Goal: Information Seeking & Learning: Learn about a topic

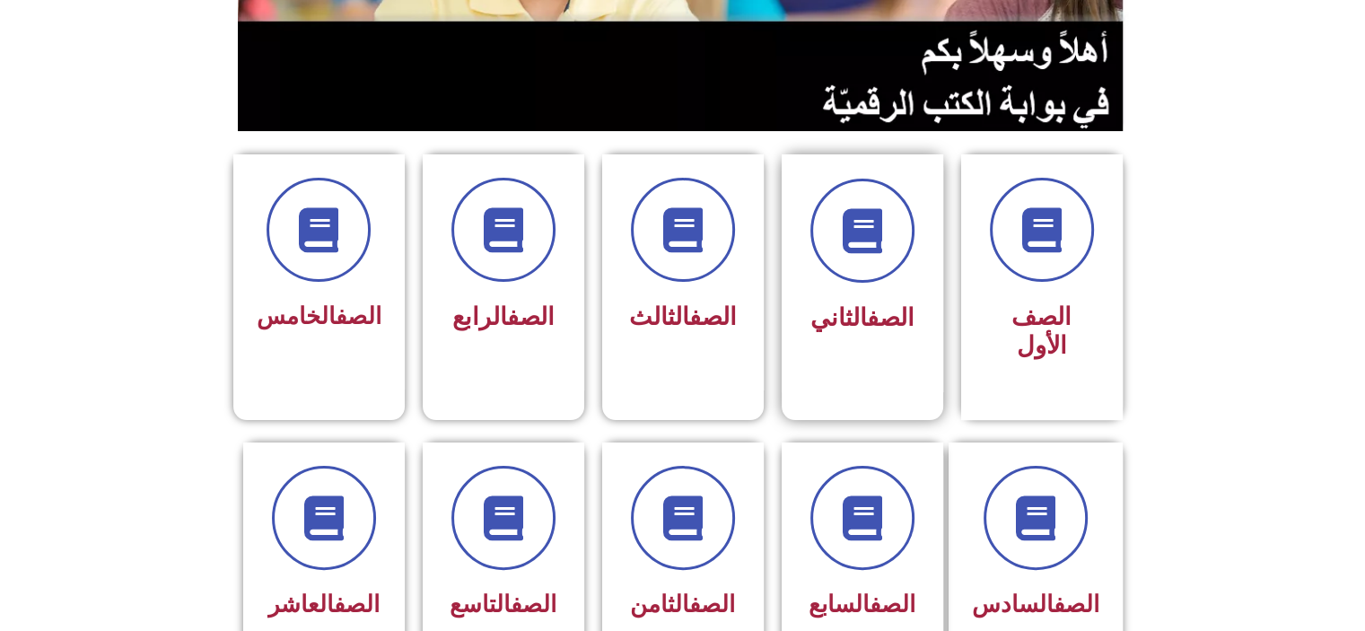
scroll to position [449, 0]
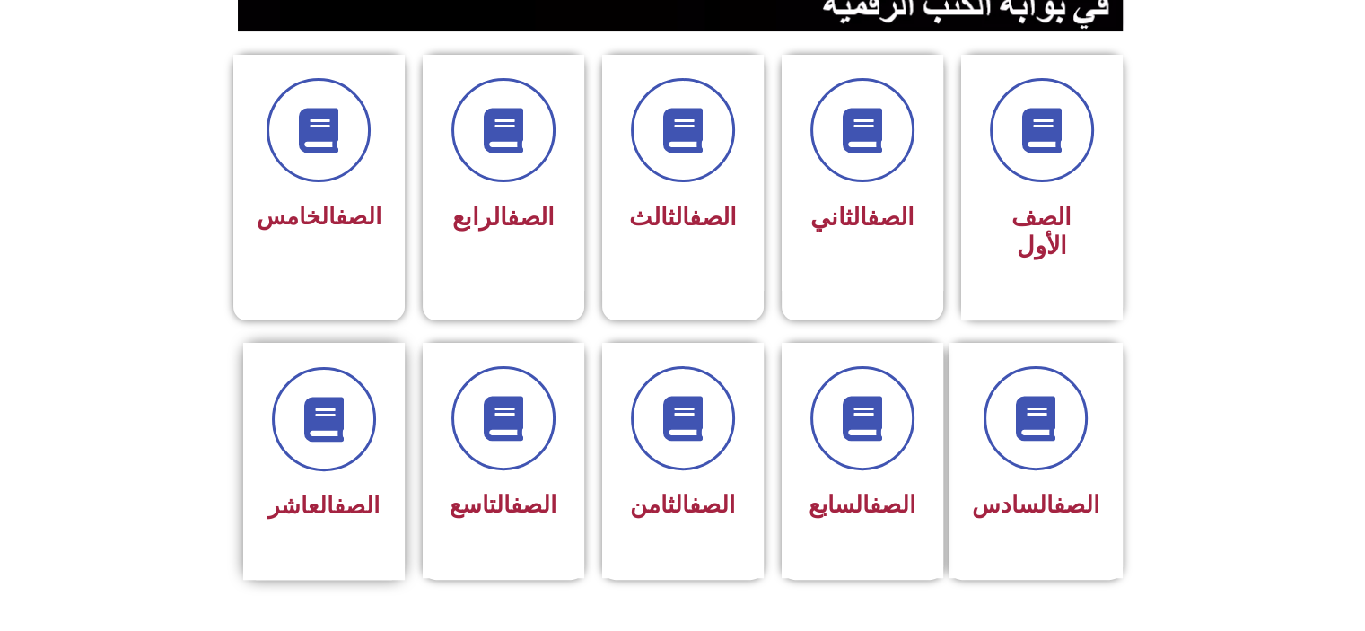
click at [319, 492] on span "الصف العاشر" at bounding box center [323, 505] width 111 height 27
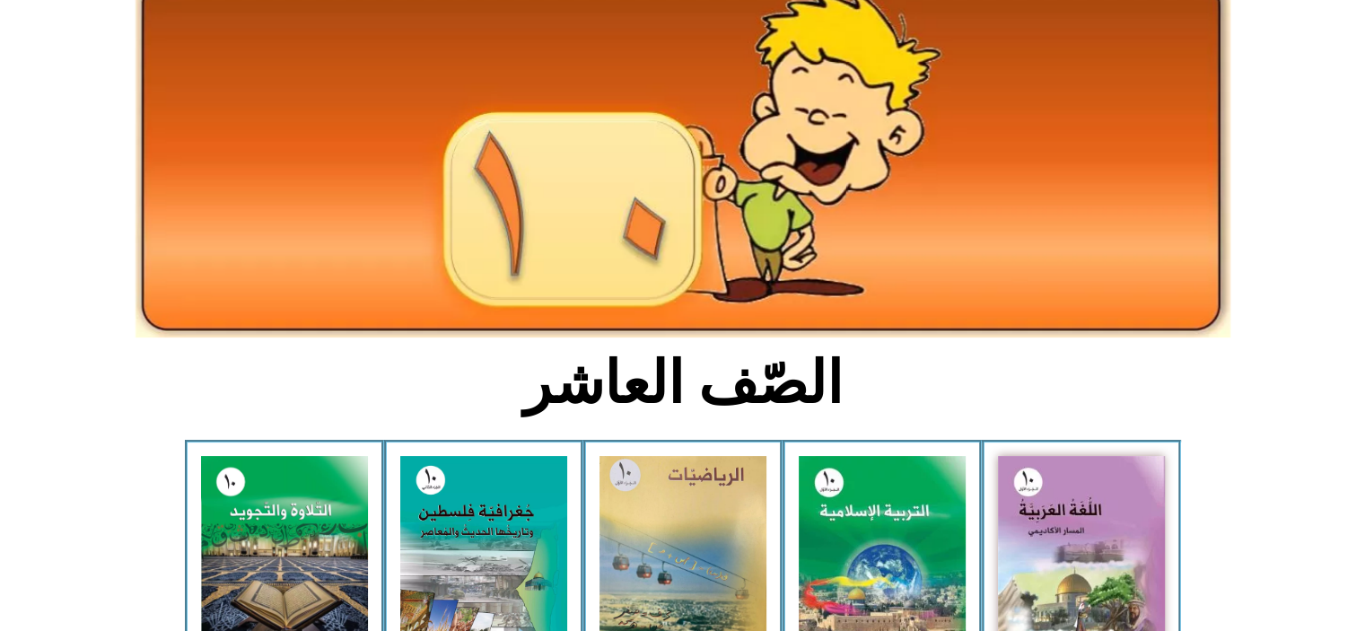
scroll to position [269, 0]
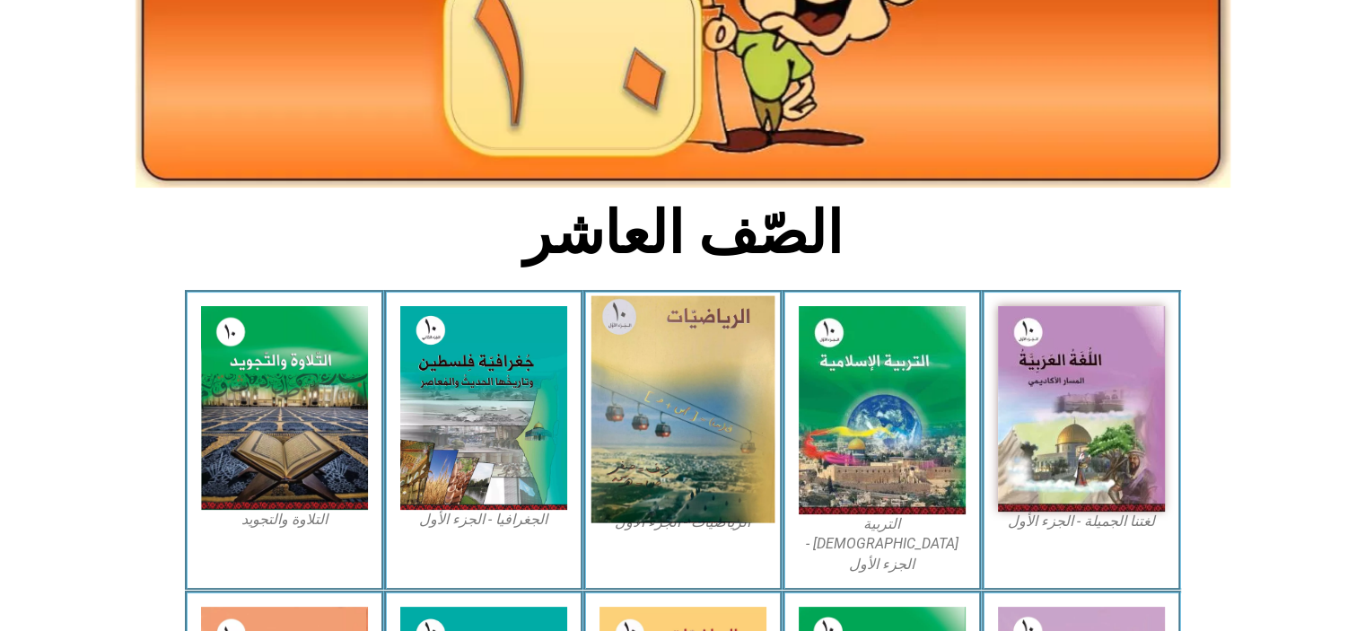
click at [675, 406] on img at bounding box center [682, 409] width 184 height 227
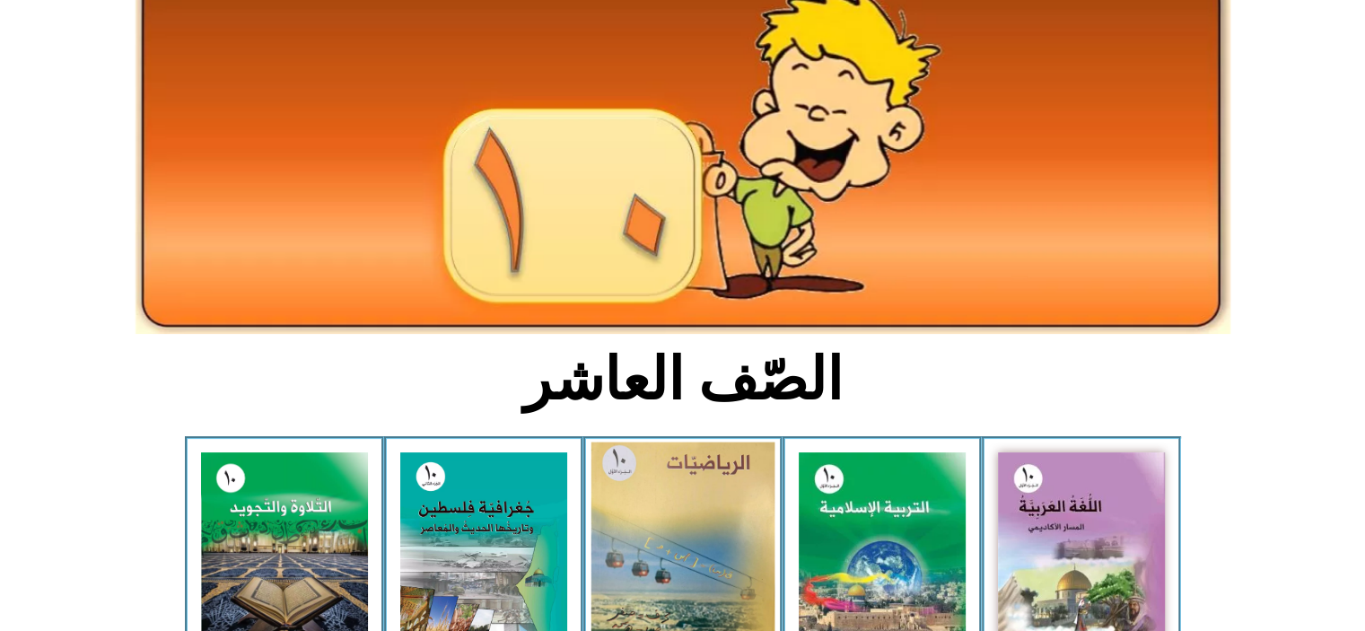
scroll to position [0, 0]
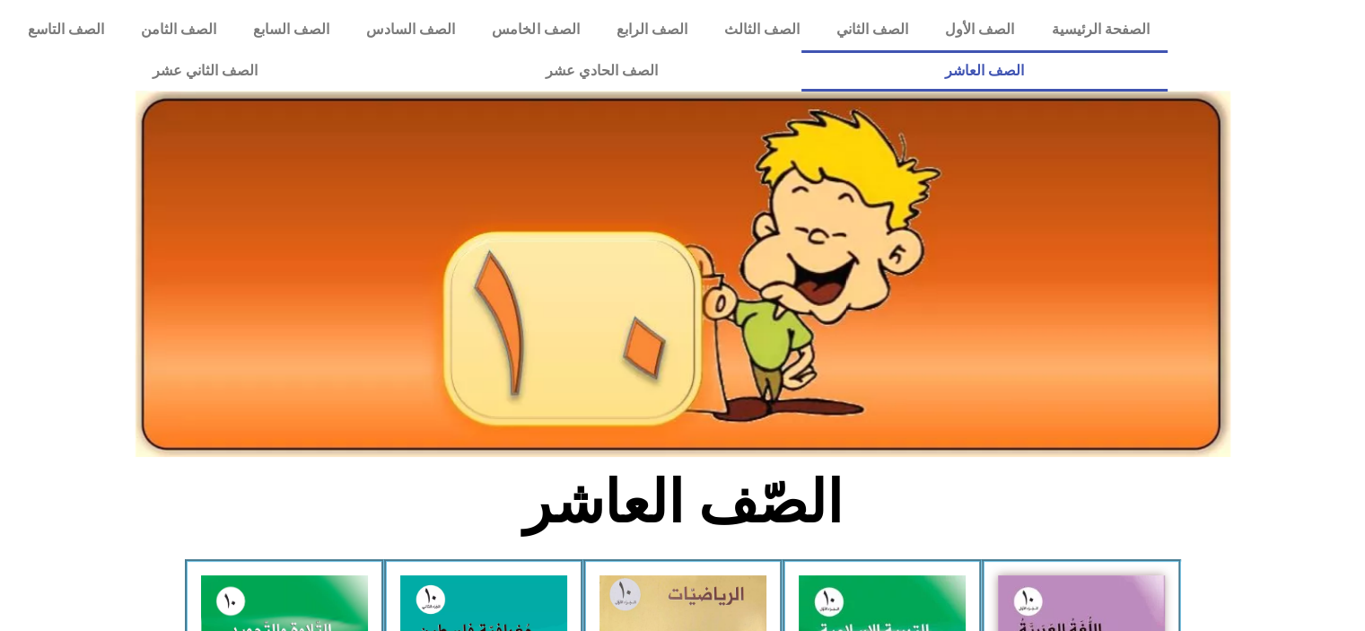
click at [801, 50] on link "الصف العاشر" at bounding box center [984, 70] width 366 height 41
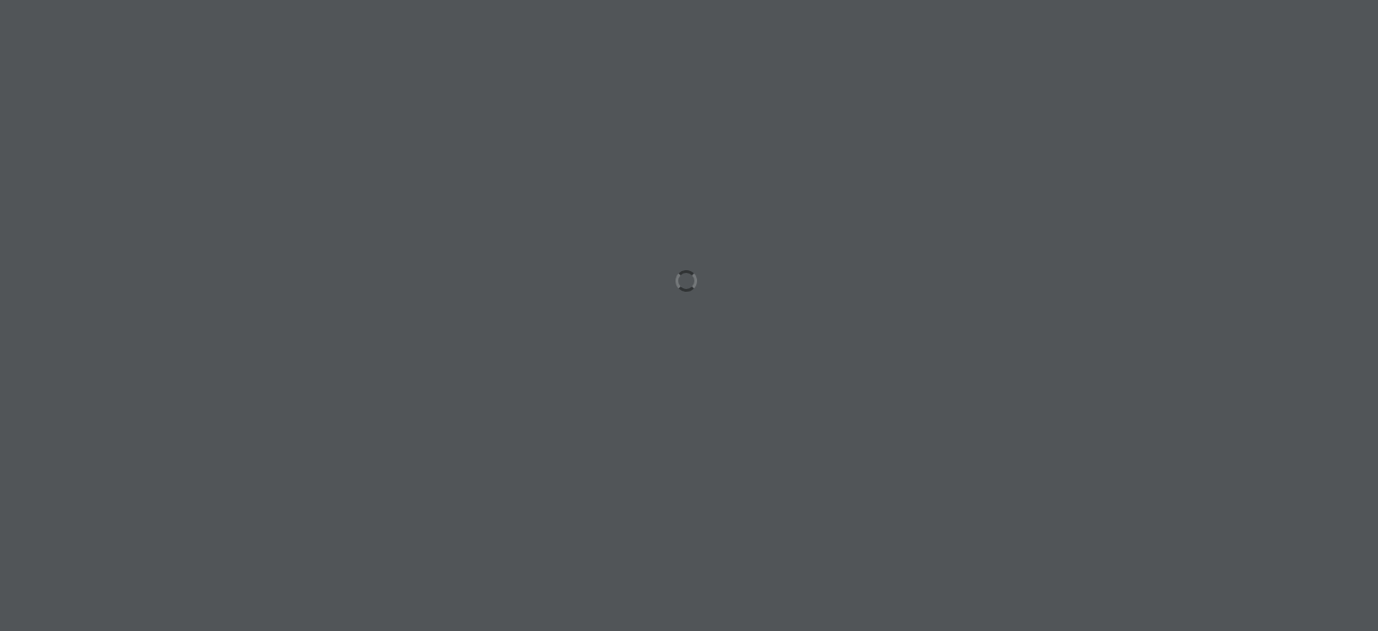
drag, startPoint x: 692, startPoint y: 284, endPoint x: 586, endPoint y: 273, distance: 106.4
click at [586, 273] on div at bounding box center [689, 315] width 1378 height 631
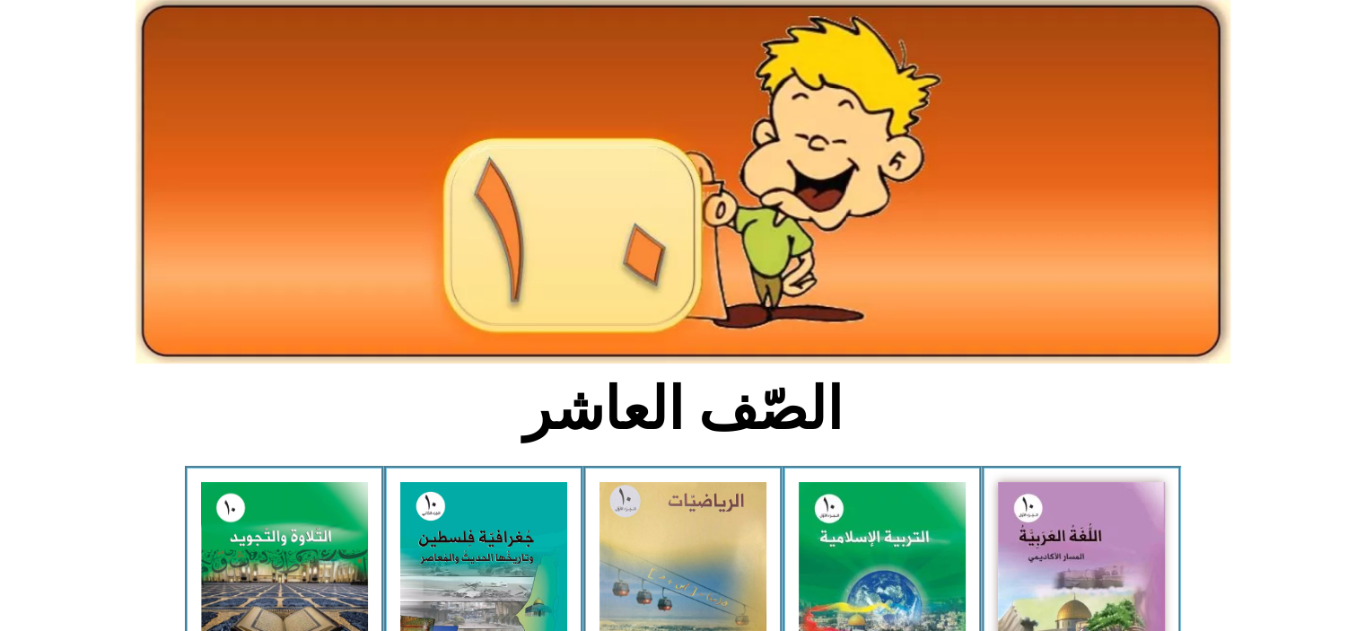
scroll to position [359, 0]
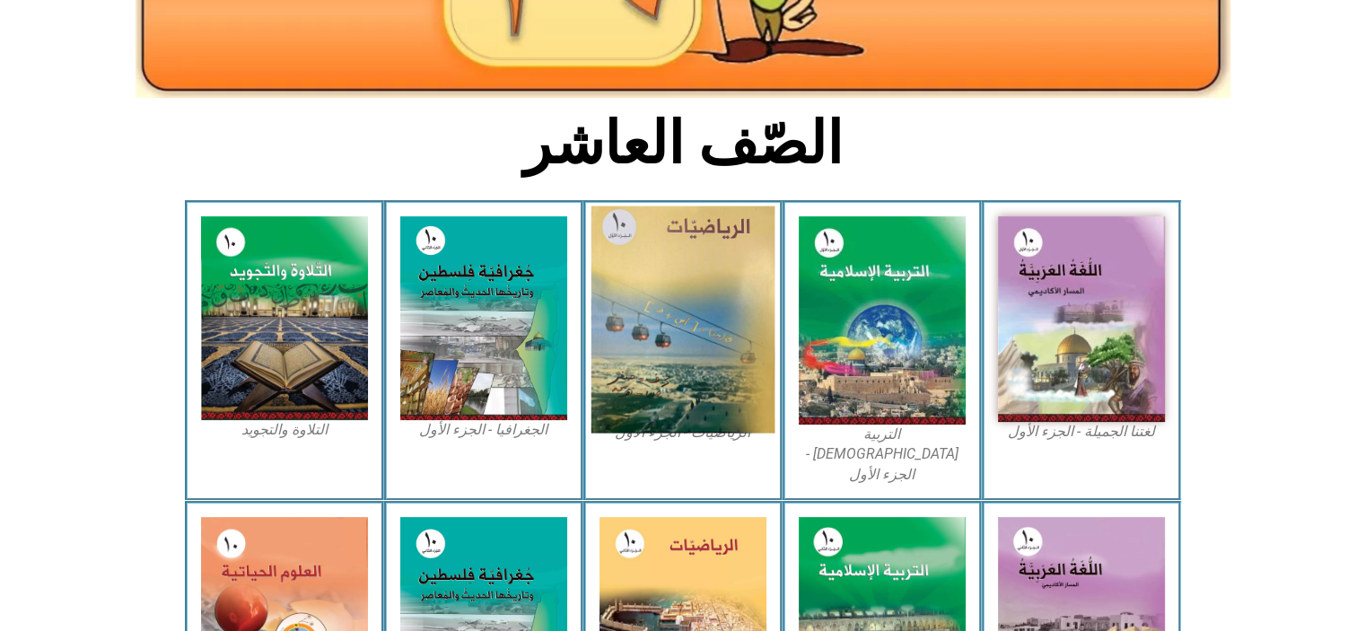
drag, startPoint x: 714, startPoint y: 320, endPoint x: 653, endPoint y: 376, distance: 82.6
click at [653, 376] on img at bounding box center [682, 319] width 184 height 227
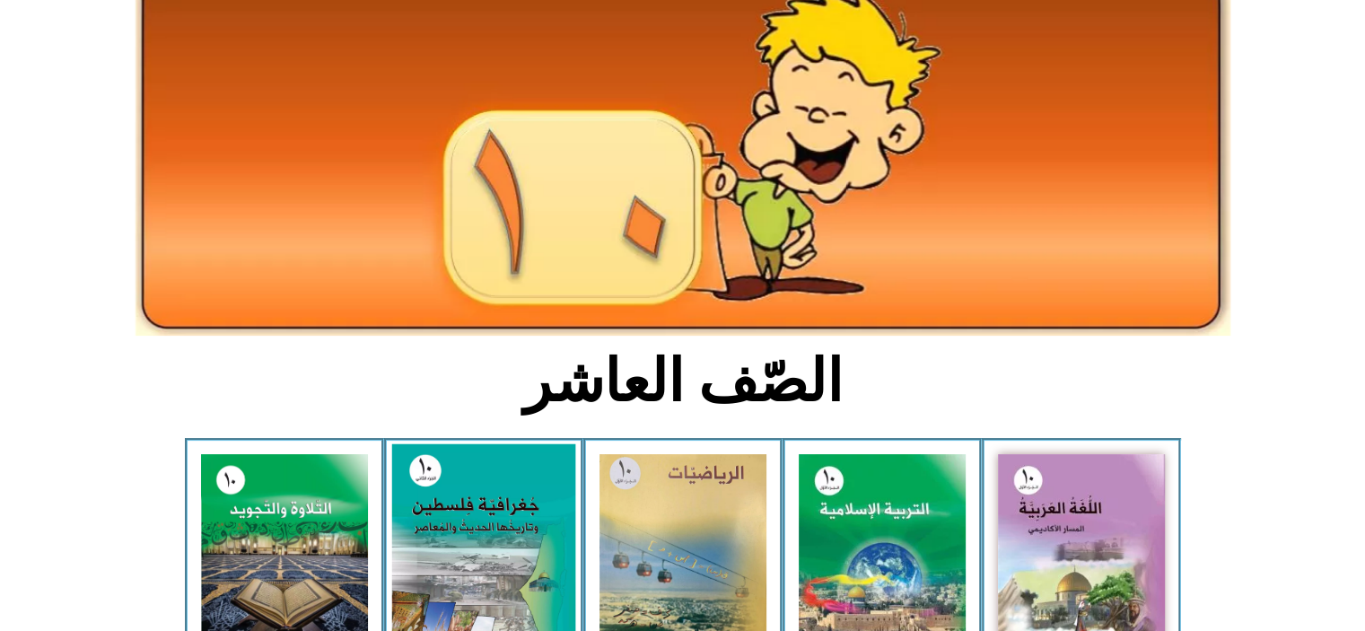
scroll to position [0, 0]
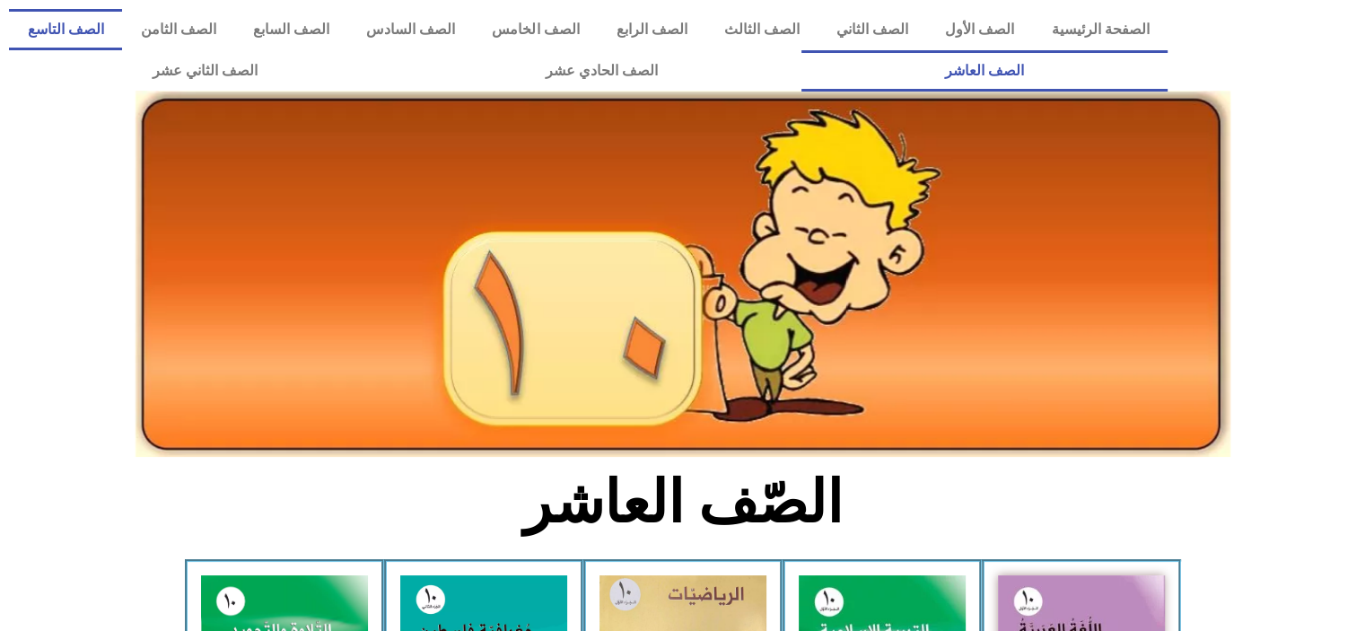
click at [122, 28] on link "الصف التاسع" at bounding box center [65, 29] width 113 height 41
click at [122, 21] on link "الصف التاسع" at bounding box center [65, 29] width 113 height 41
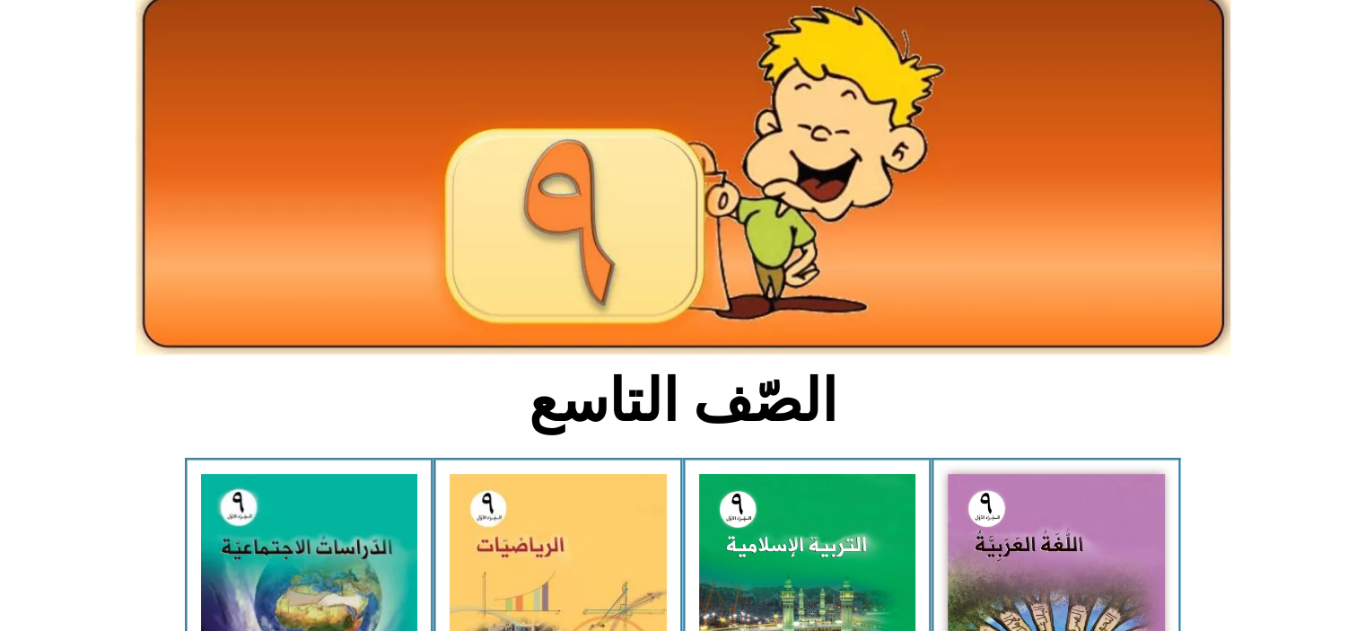
scroll to position [359, 0]
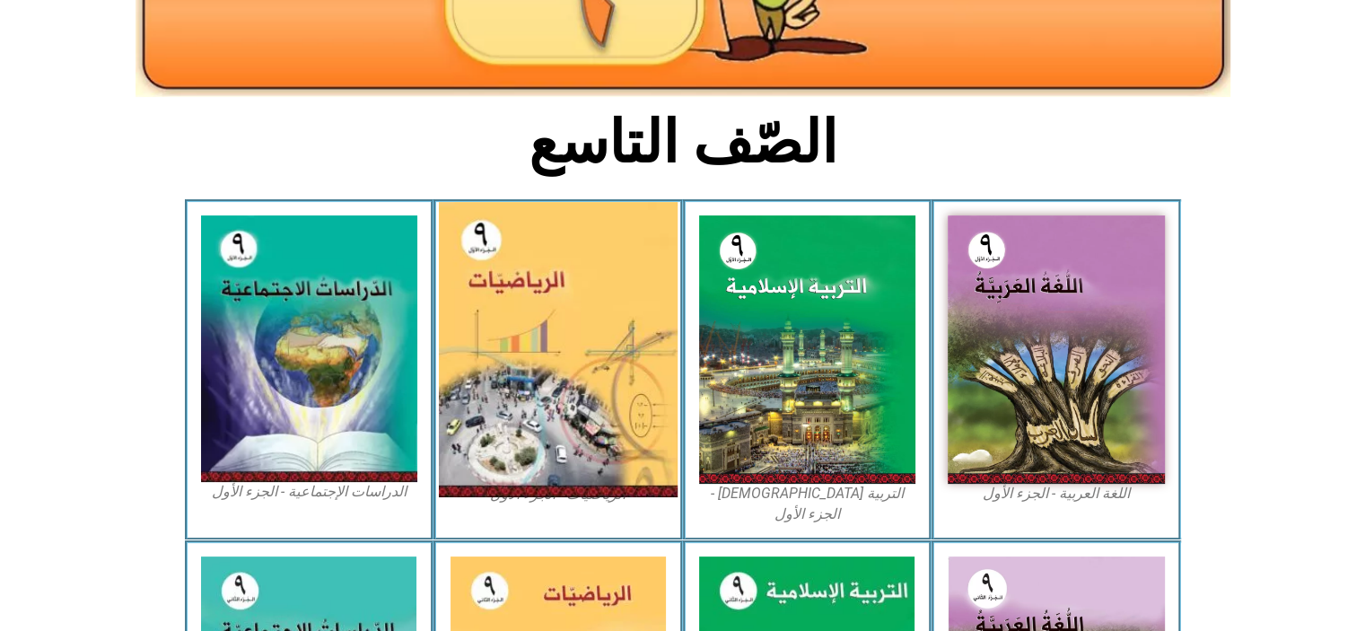
click at [600, 423] on img at bounding box center [558, 349] width 239 height 295
drag, startPoint x: 544, startPoint y: 313, endPoint x: 486, endPoint y: 321, distance: 58.0
click at [486, 321] on img at bounding box center [558, 349] width 239 height 295
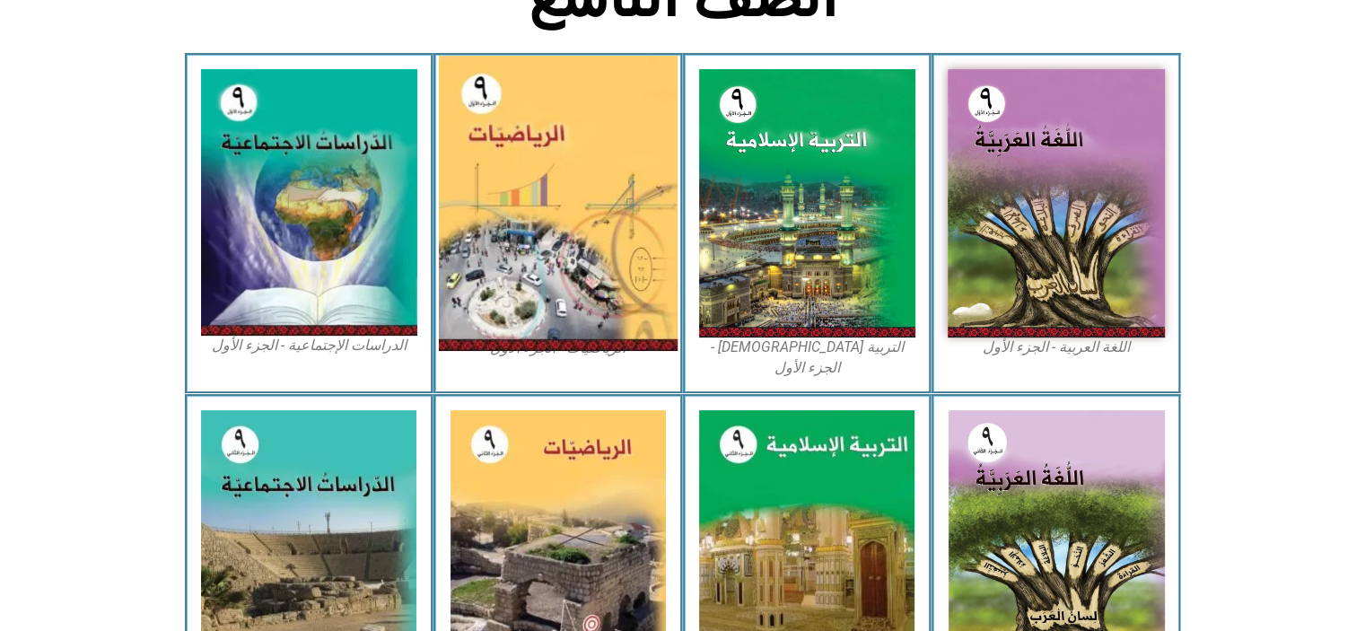
scroll to position [427, 0]
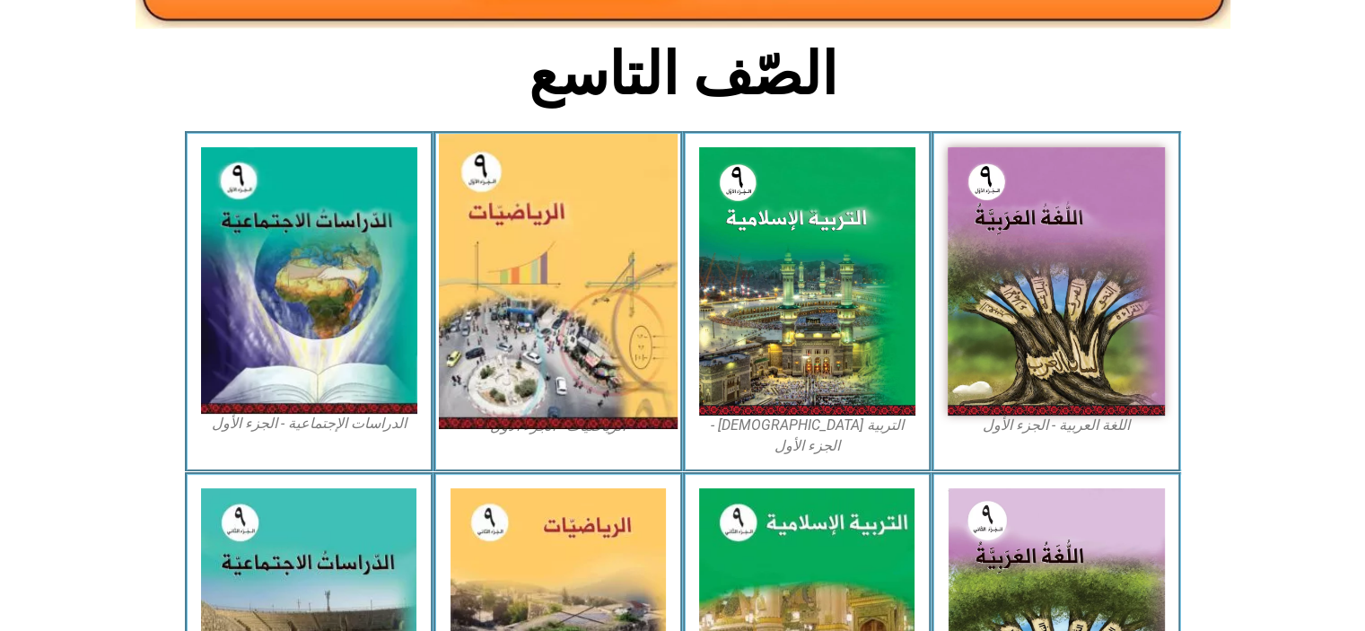
drag, startPoint x: 531, startPoint y: 221, endPoint x: 468, endPoint y: 251, distance: 69.8
click at [468, 251] on img at bounding box center [558, 281] width 239 height 295
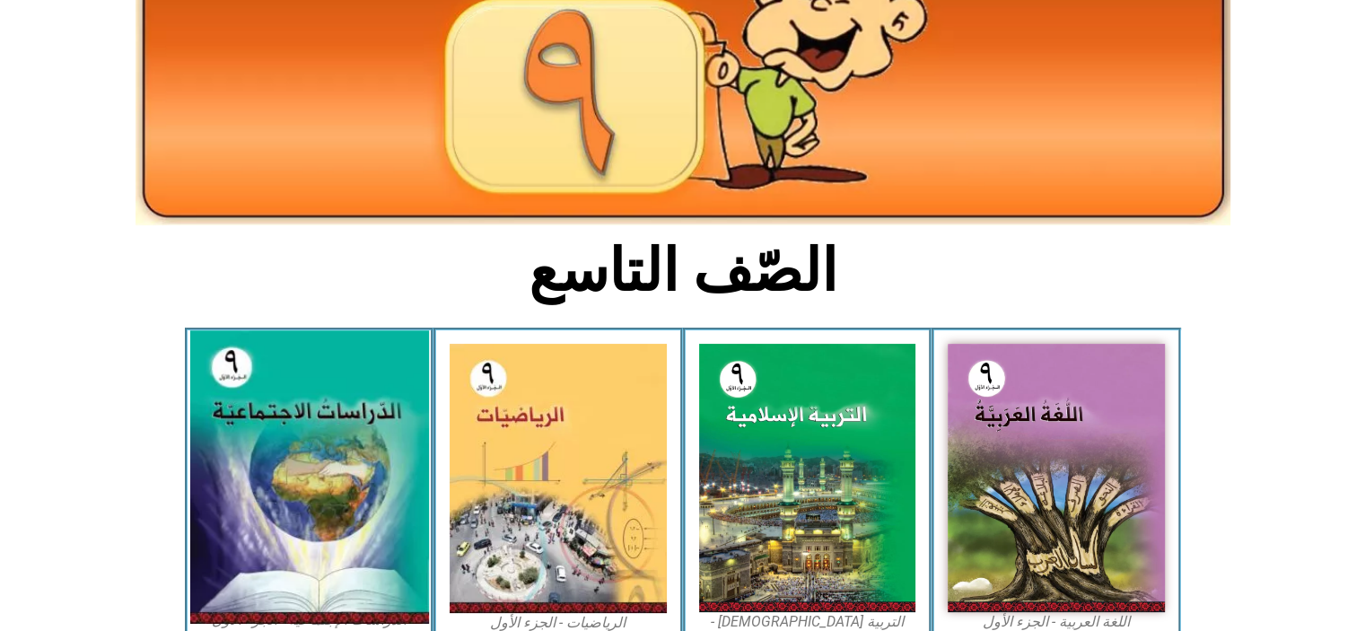
scroll to position [0, 0]
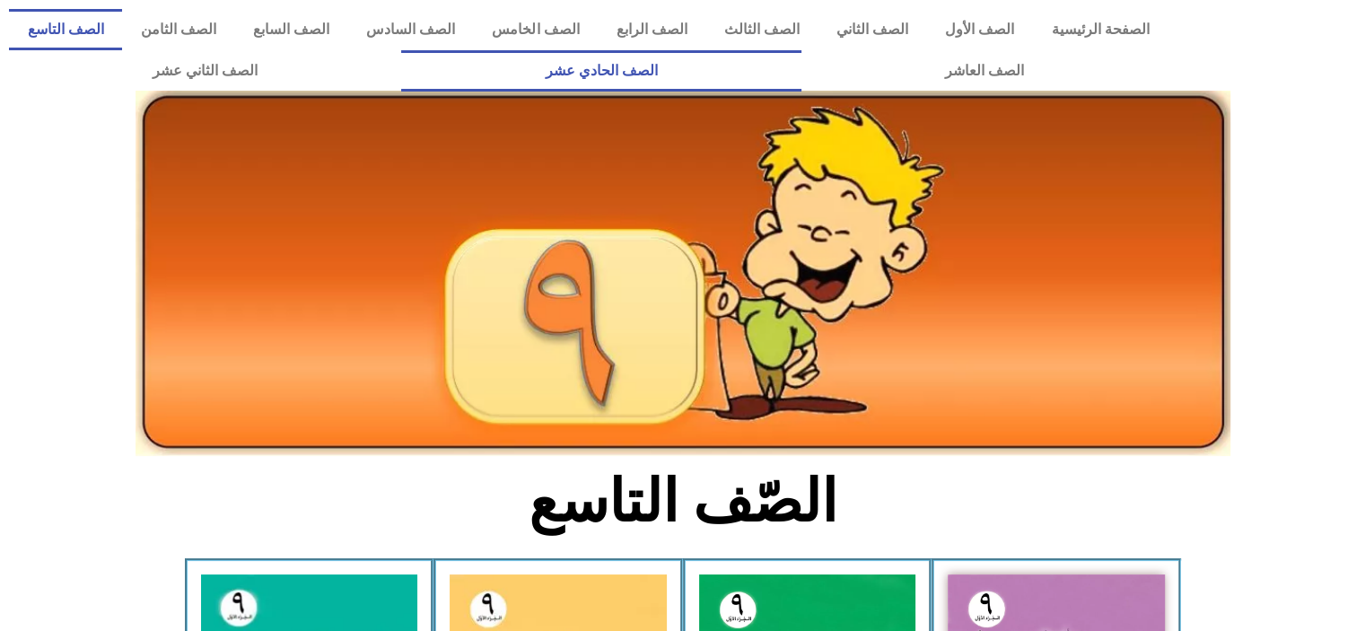
click at [800, 74] on link "الصف الحادي عشر" at bounding box center [600, 70] width 399 height 41
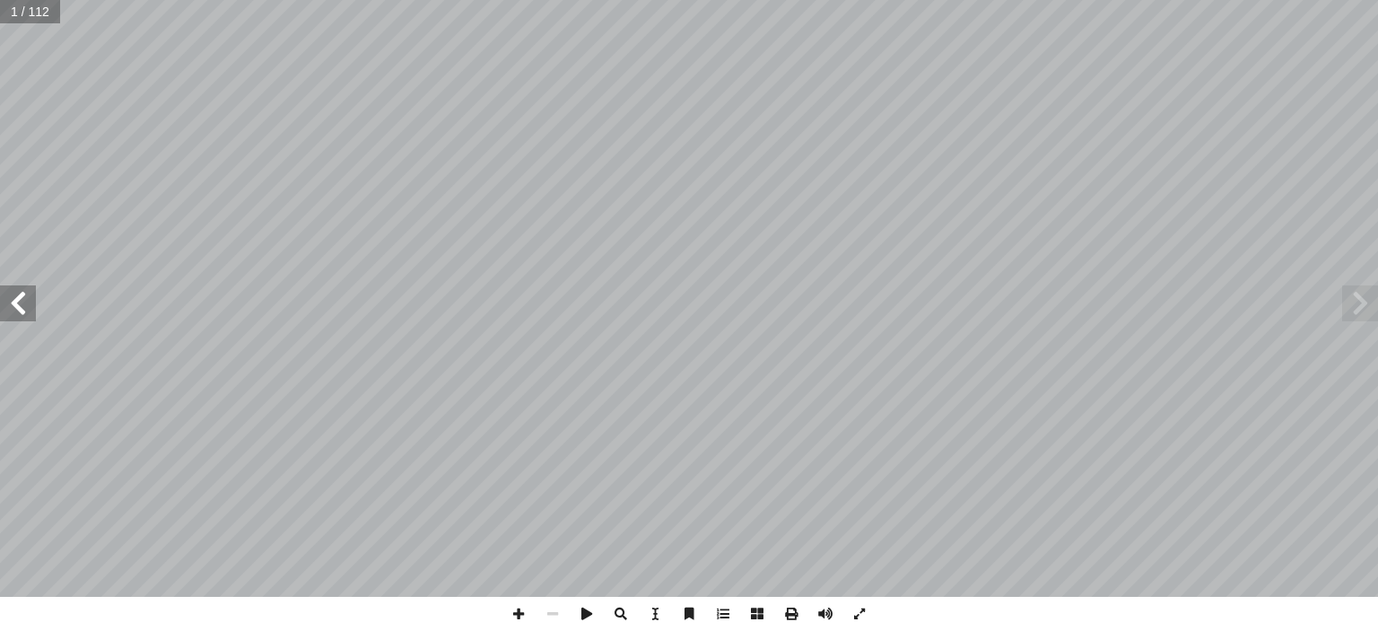
click at [13, 302] on span at bounding box center [18, 303] width 36 height 36
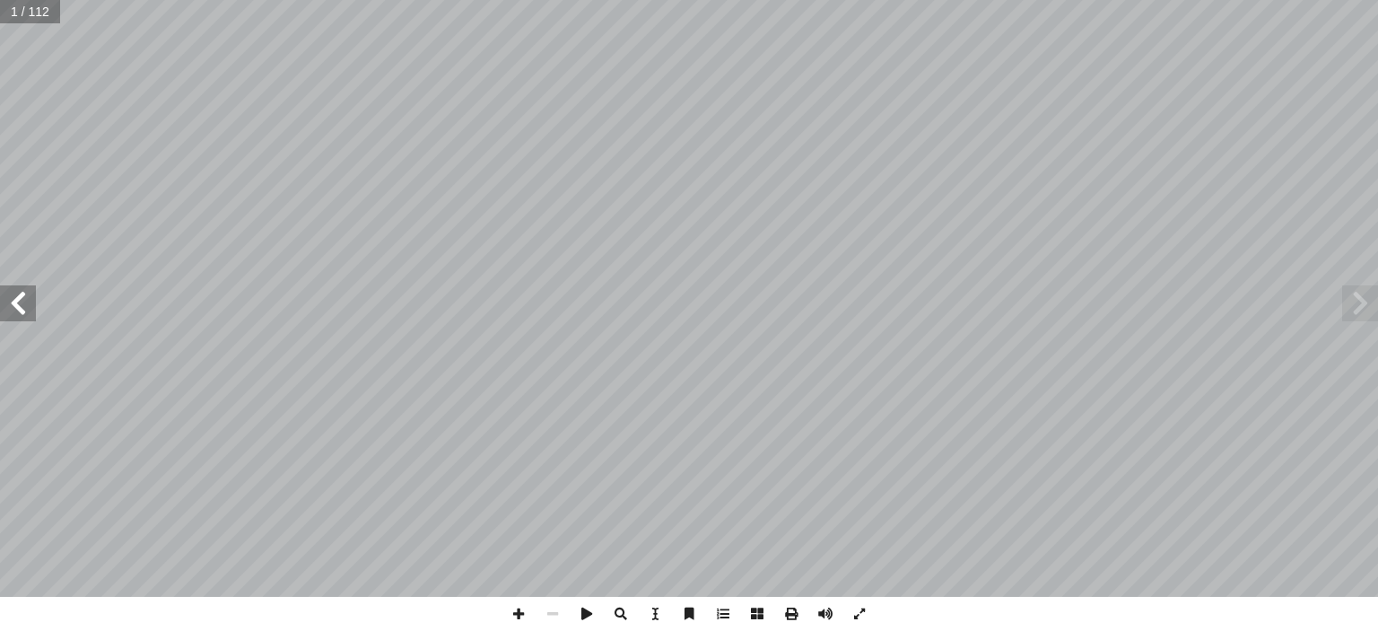
click at [13, 302] on span at bounding box center [18, 303] width 36 height 36
click at [1371, 311] on span at bounding box center [1360, 303] width 36 height 36
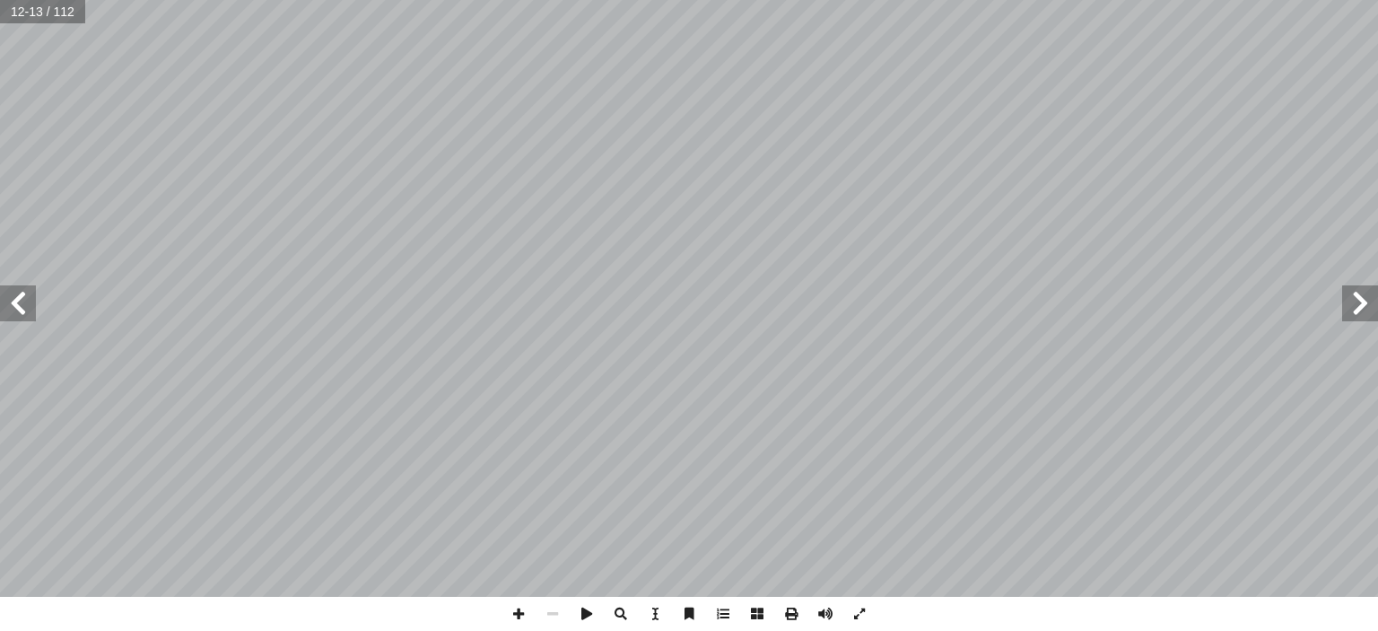
click at [1371, 311] on span at bounding box center [1360, 303] width 36 height 36
click at [1364, 301] on span at bounding box center [1360, 303] width 36 height 36
click at [13, 304] on span at bounding box center [18, 303] width 36 height 36
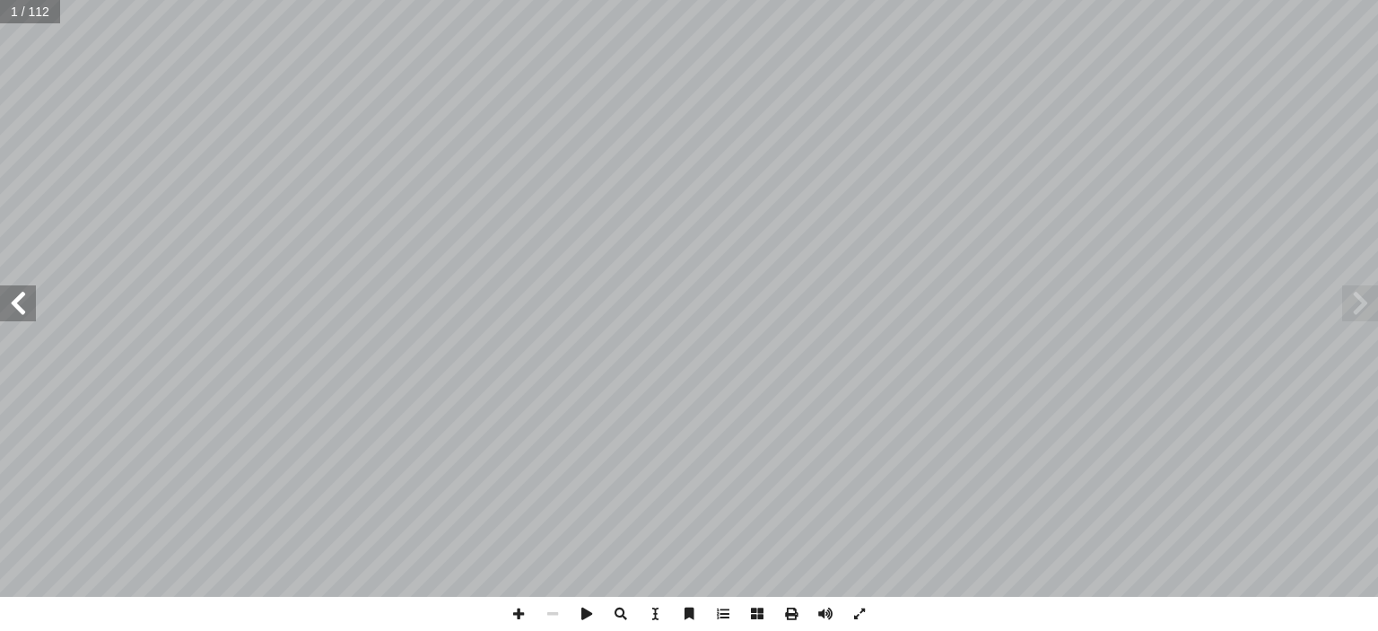
click at [13, 304] on span at bounding box center [18, 303] width 36 height 36
click at [1369, 294] on span at bounding box center [1360, 303] width 36 height 36
click at [0, 300] on span at bounding box center [18, 303] width 36 height 36
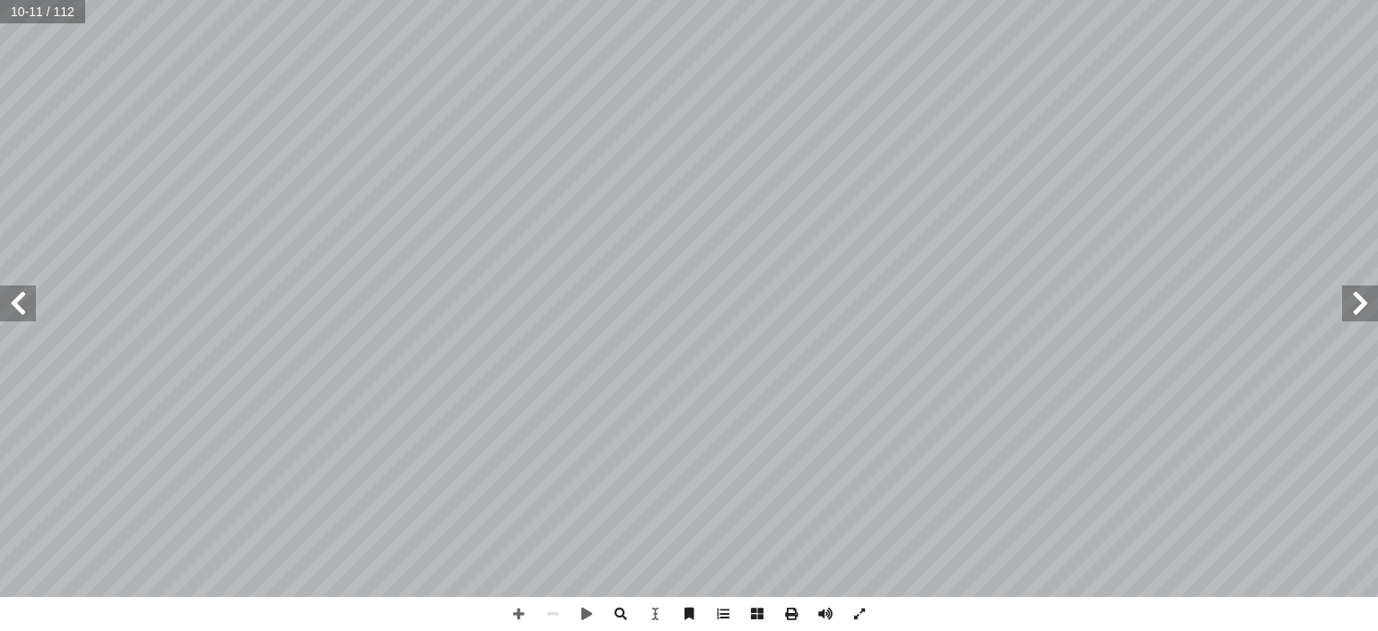
drag, startPoint x: 40, startPoint y: 21, endPoint x: 717, endPoint y: 615, distance: 900.3
click at [717, 615] on span at bounding box center [723, 614] width 34 height 34
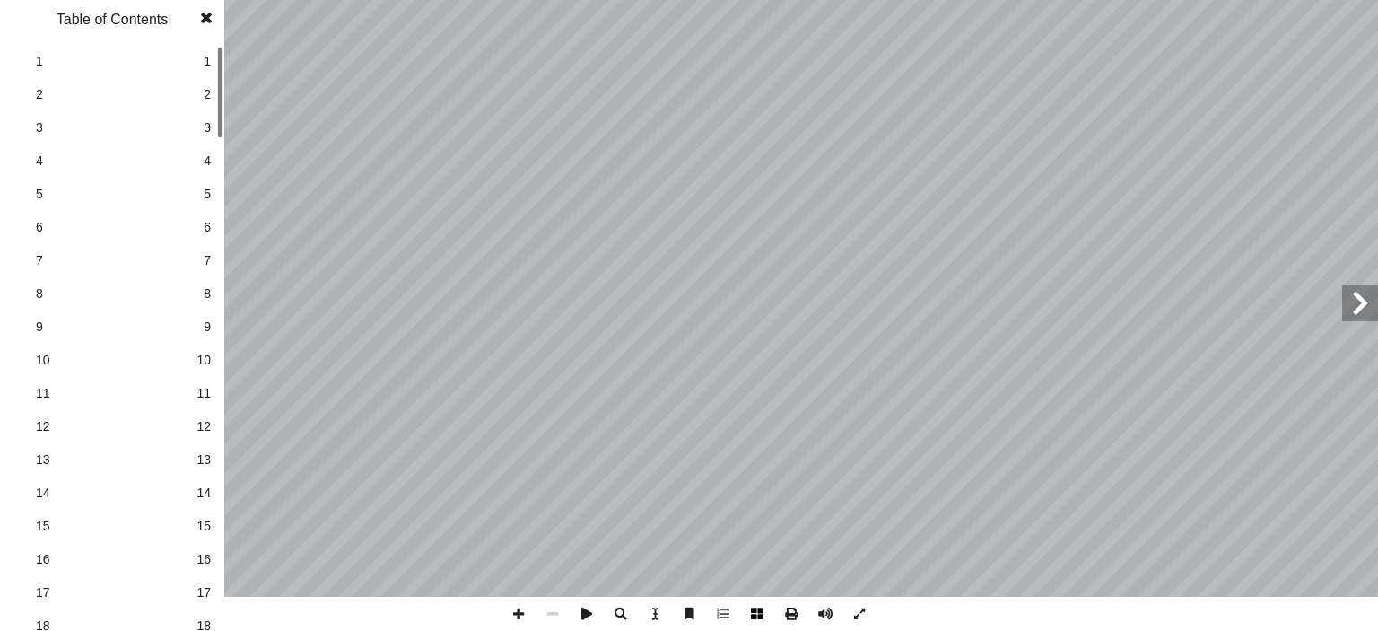
click at [756, 616] on span at bounding box center [757, 614] width 34 height 34
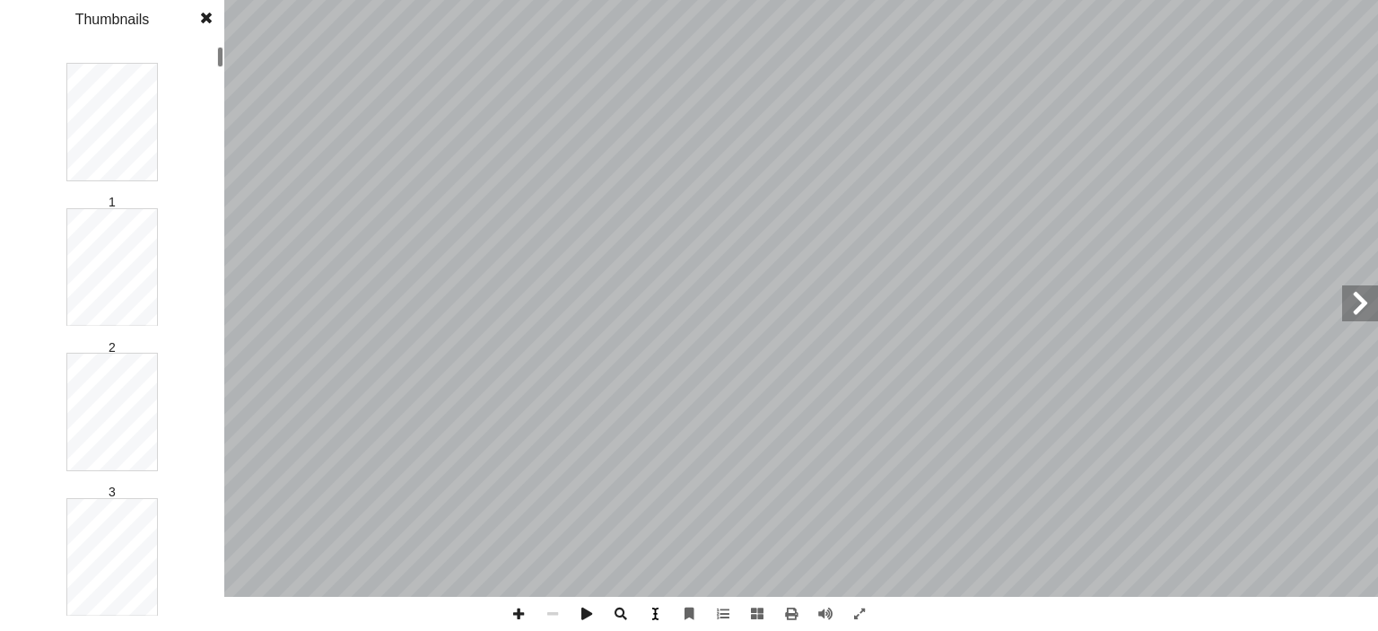
click at [651, 608] on span at bounding box center [655, 614] width 34 height 34
click at [696, 615] on span at bounding box center [689, 614] width 34 height 34
click at [726, 615] on span at bounding box center [723, 614] width 34 height 34
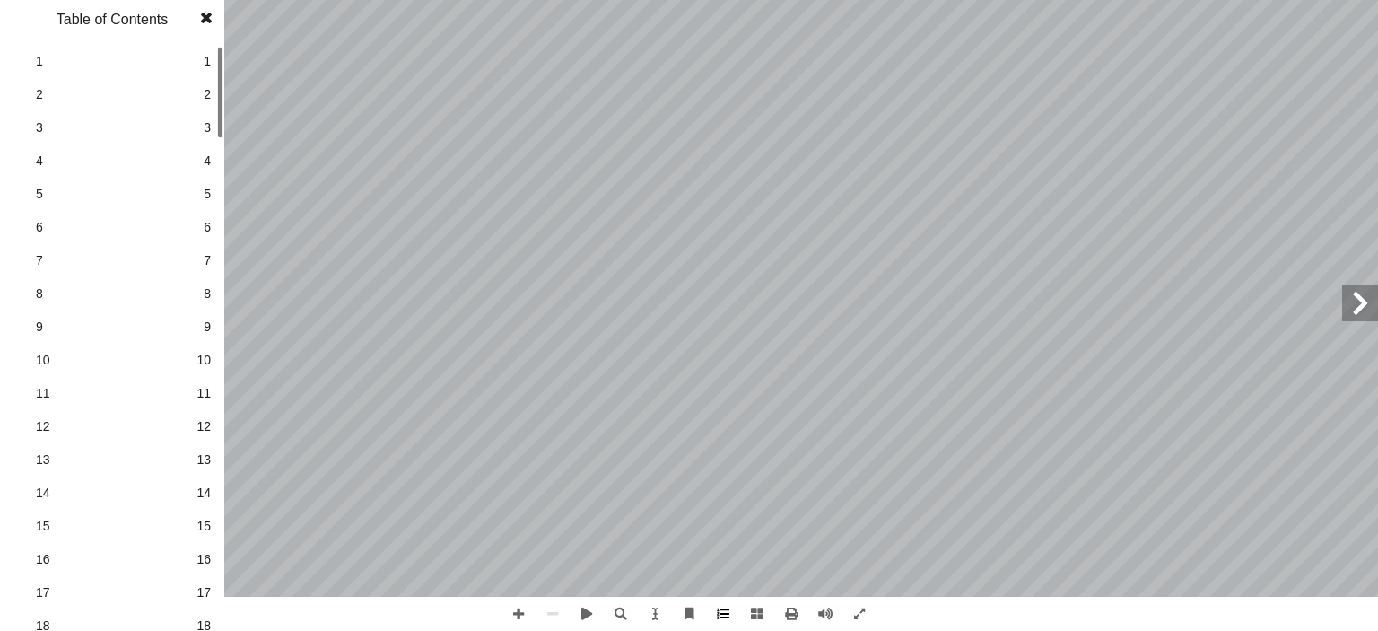
click at [726, 615] on span at bounding box center [723, 614] width 34 height 34
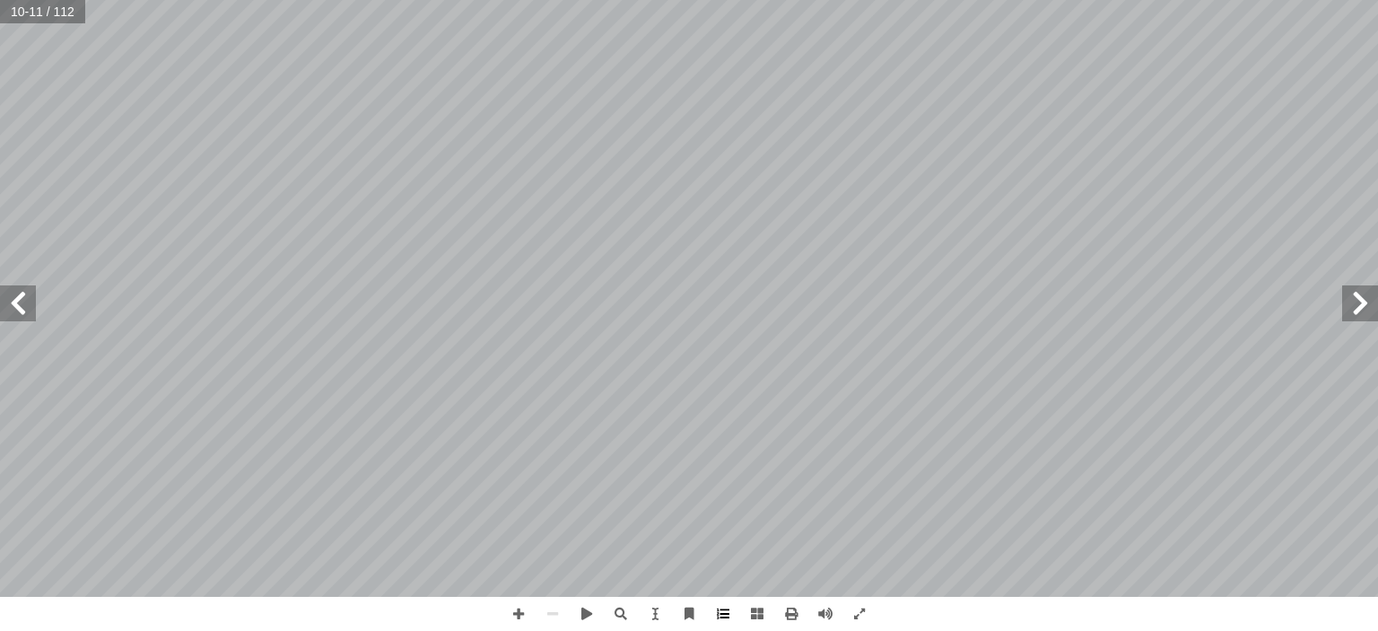
click at [726, 615] on span at bounding box center [723, 614] width 34 height 34
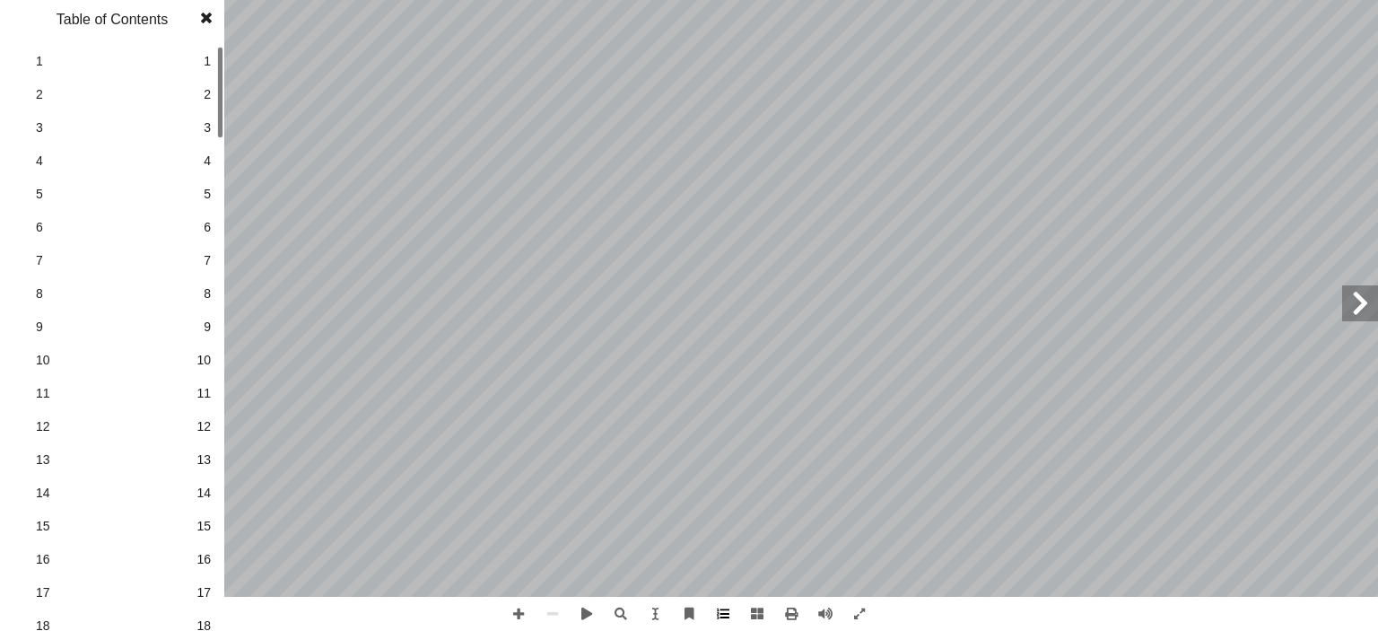
click at [725, 615] on span at bounding box center [723, 614] width 34 height 34
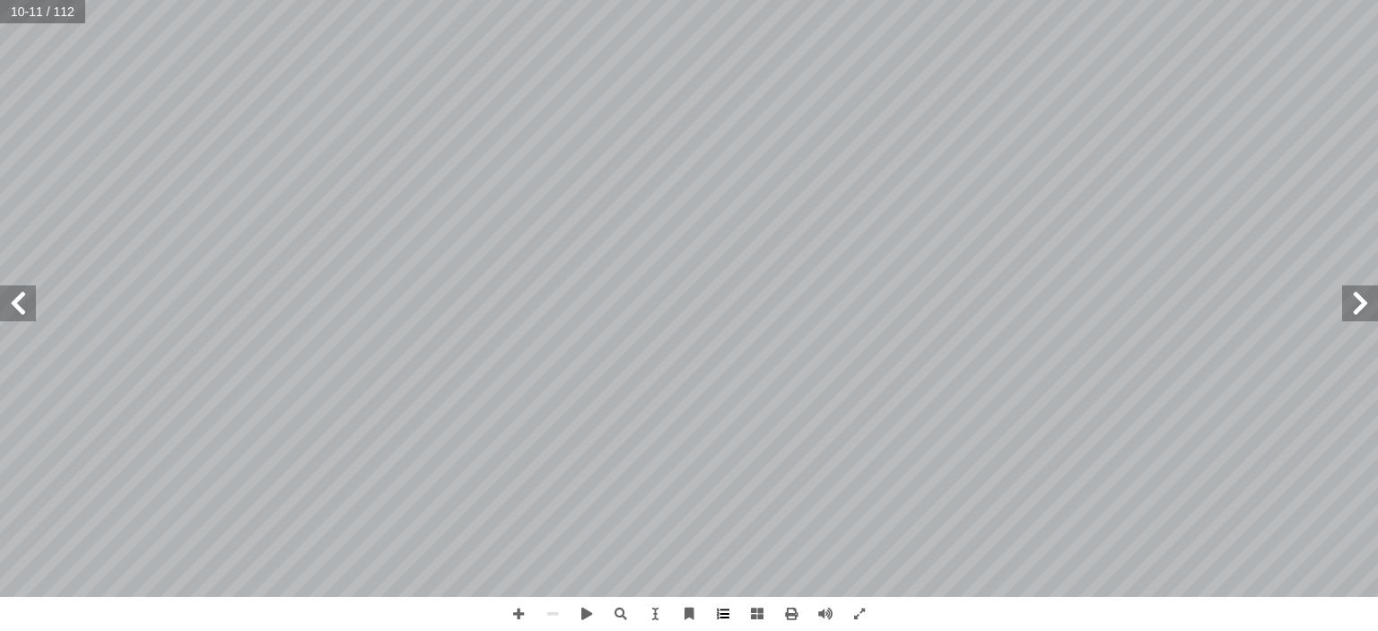
click at [725, 615] on span at bounding box center [723, 614] width 34 height 34
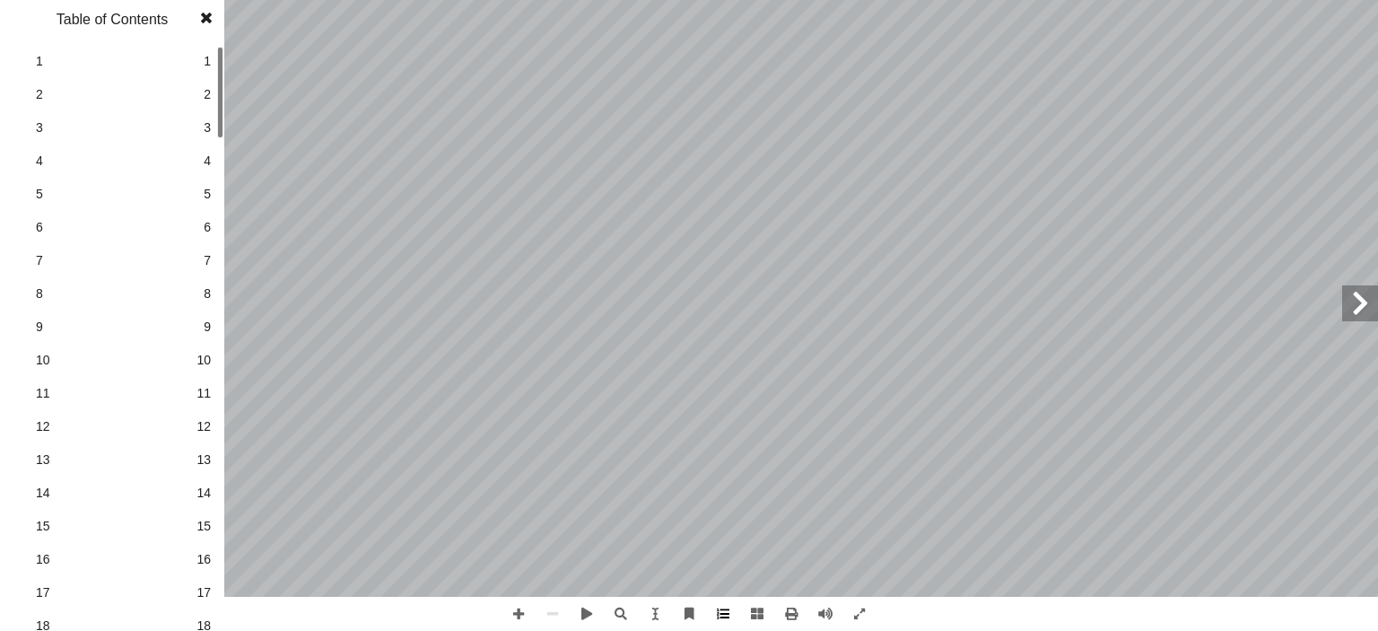
click at [725, 615] on span at bounding box center [723, 614] width 34 height 34
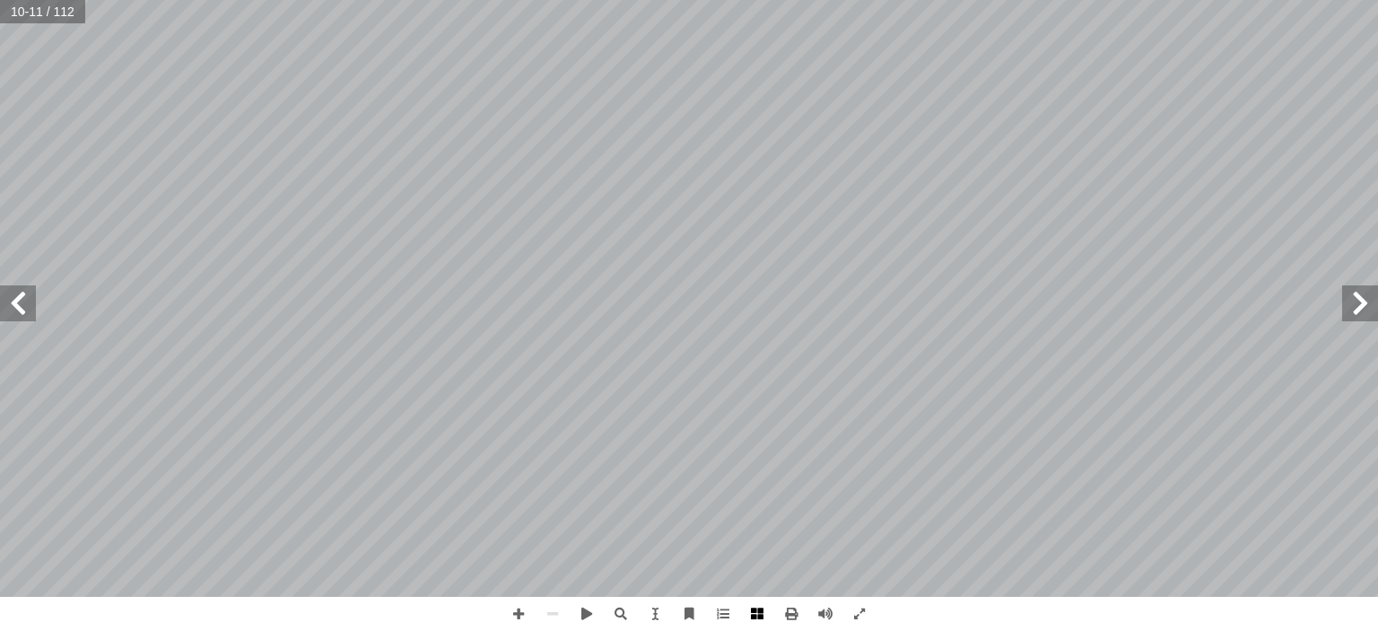
click at [769, 615] on span at bounding box center [757, 614] width 34 height 34
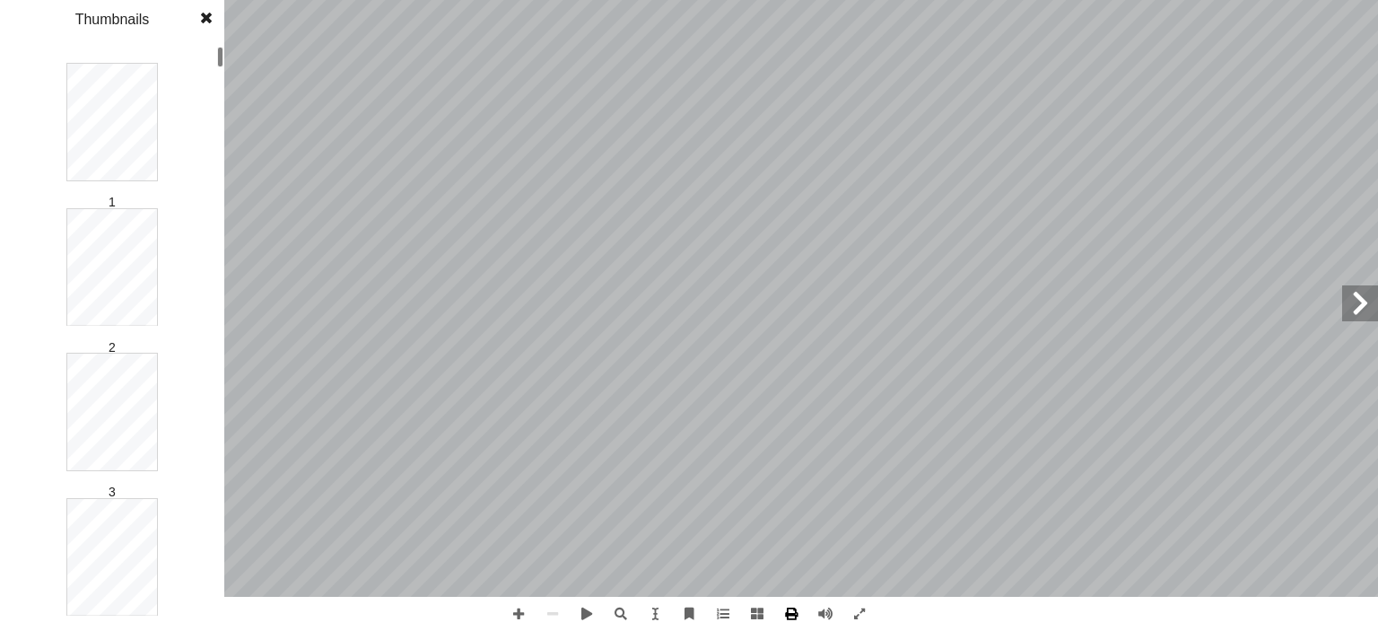
click at [790, 615] on span at bounding box center [791, 614] width 34 height 34
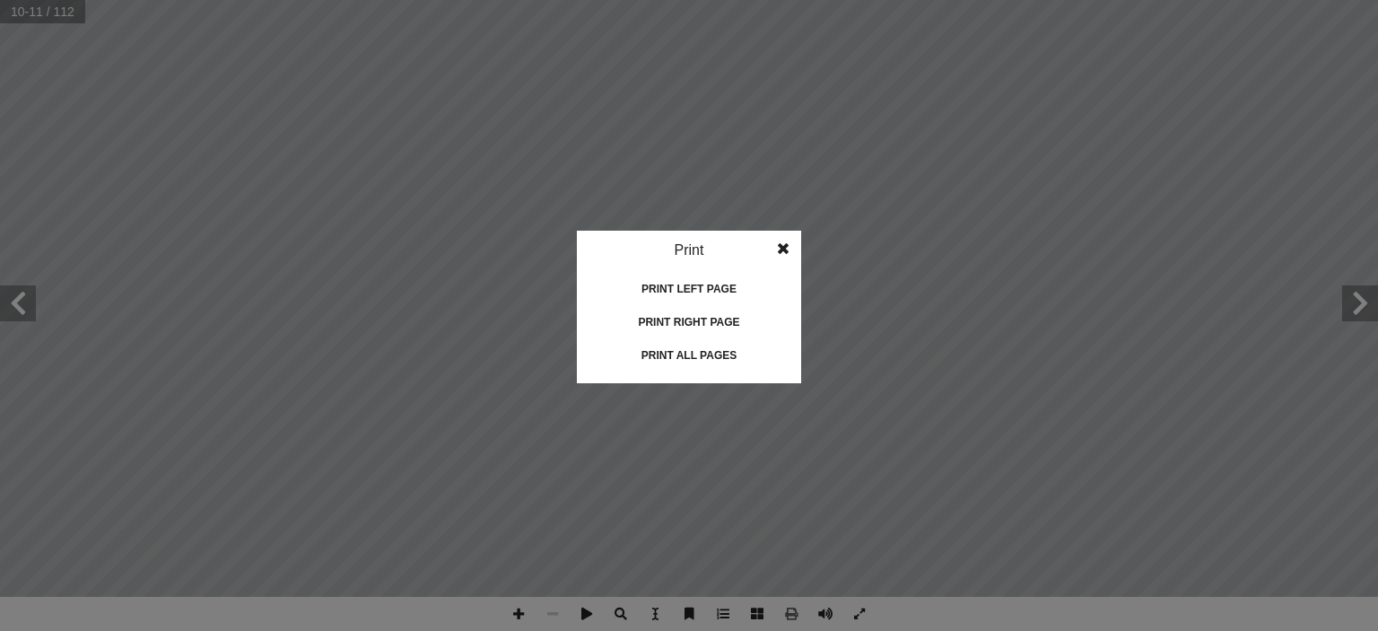
click at [786, 247] on span at bounding box center [783, 249] width 32 height 36
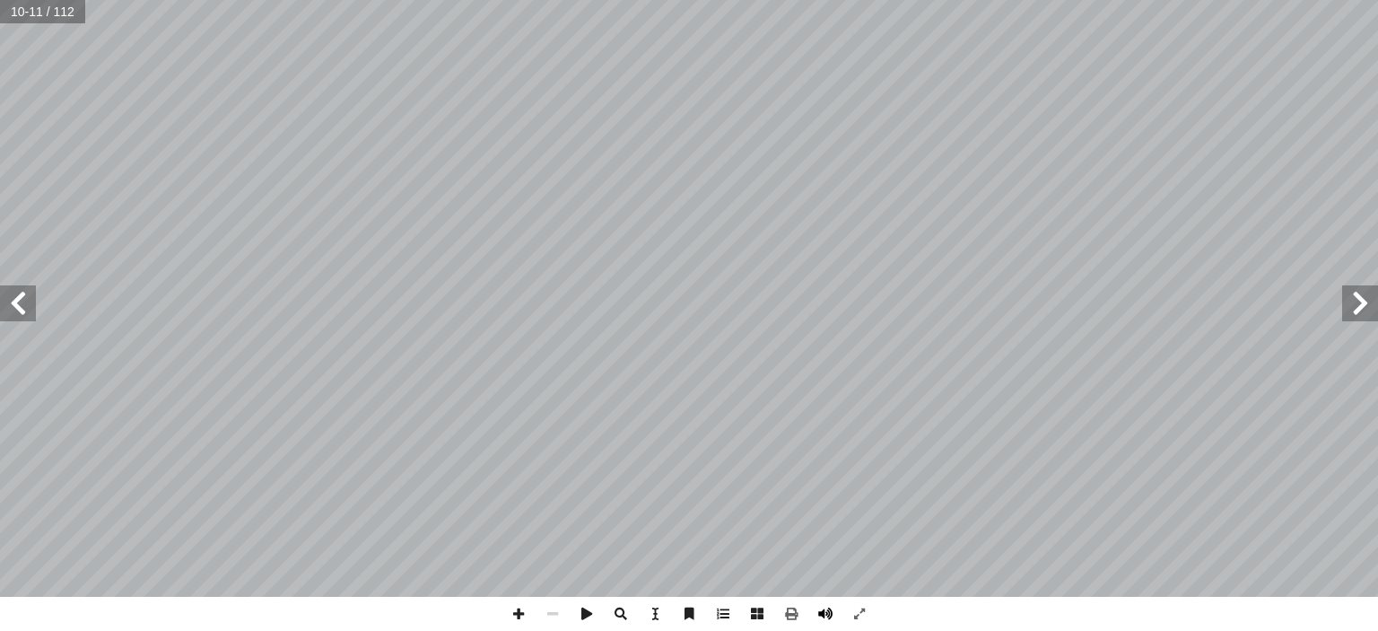
click at [829, 616] on span at bounding box center [825, 614] width 34 height 34
click at [858, 616] on span at bounding box center [860, 614] width 34 height 34
click at [683, 616] on span at bounding box center [689, 614] width 34 height 34
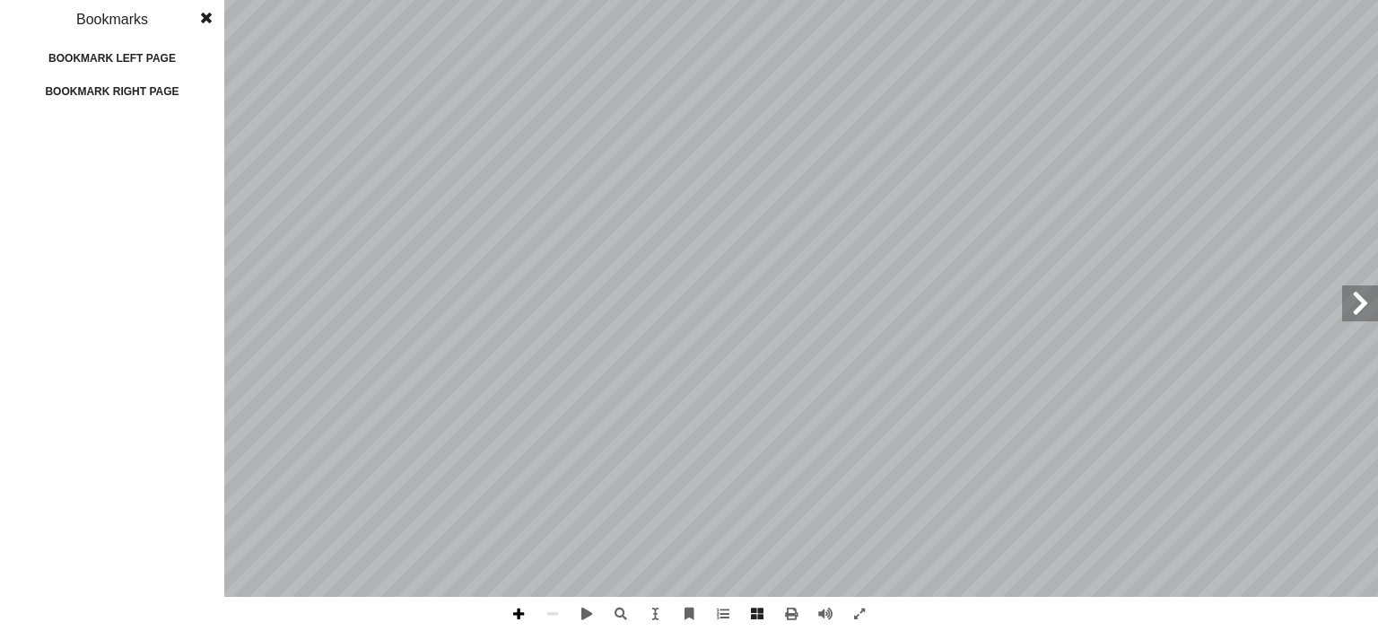
click at [517, 617] on span at bounding box center [519, 614] width 34 height 34
click at [549, 616] on span at bounding box center [553, 614] width 34 height 34
click at [169, 146] on div "1 2 3 4 5 6 7 8 9 10 11 12 13 14 15 16 17 18 19 20 21 22 23 24 25 26 27 28 29 3…" at bounding box center [112, 143] width 224 height 18
click at [201, 13] on span at bounding box center [206, 18] width 32 height 36
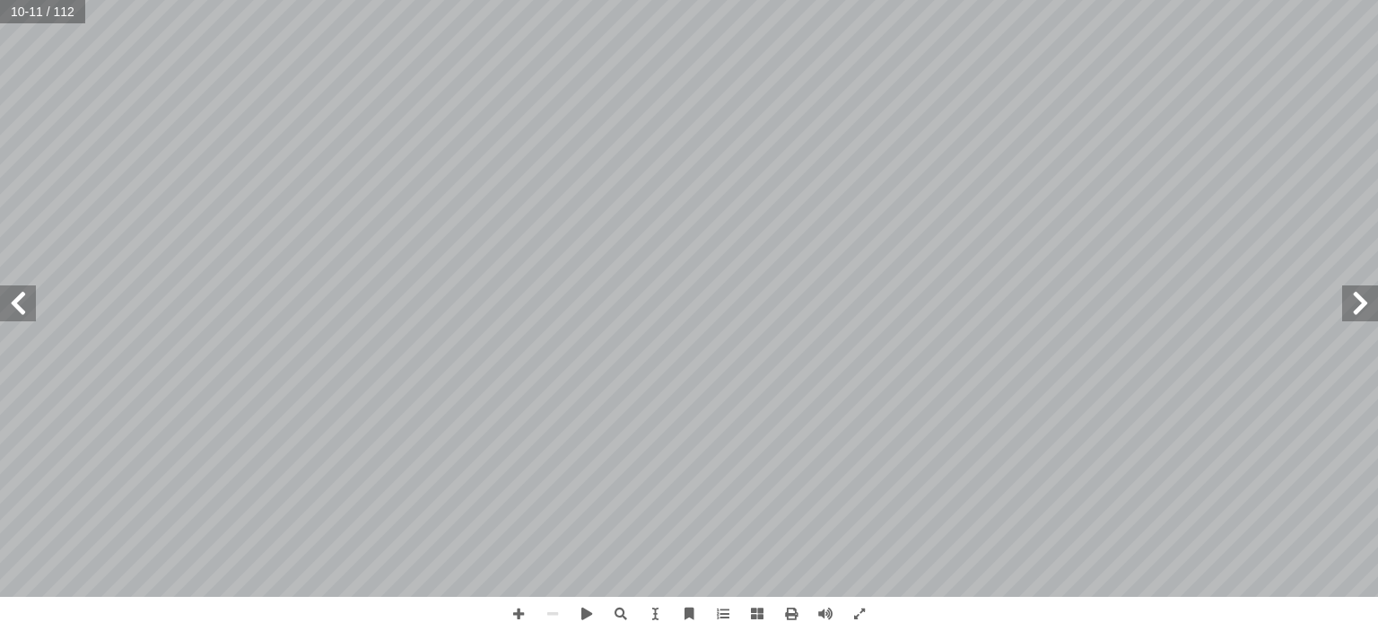
click at [6, 304] on span at bounding box center [18, 303] width 36 height 36
click at [1358, 310] on span at bounding box center [1360, 303] width 36 height 36
click at [1368, 307] on span at bounding box center [1360, 303] width 36 height 36
click at [13, 298] on span at bounding box center [18, 303] width 36 height 36
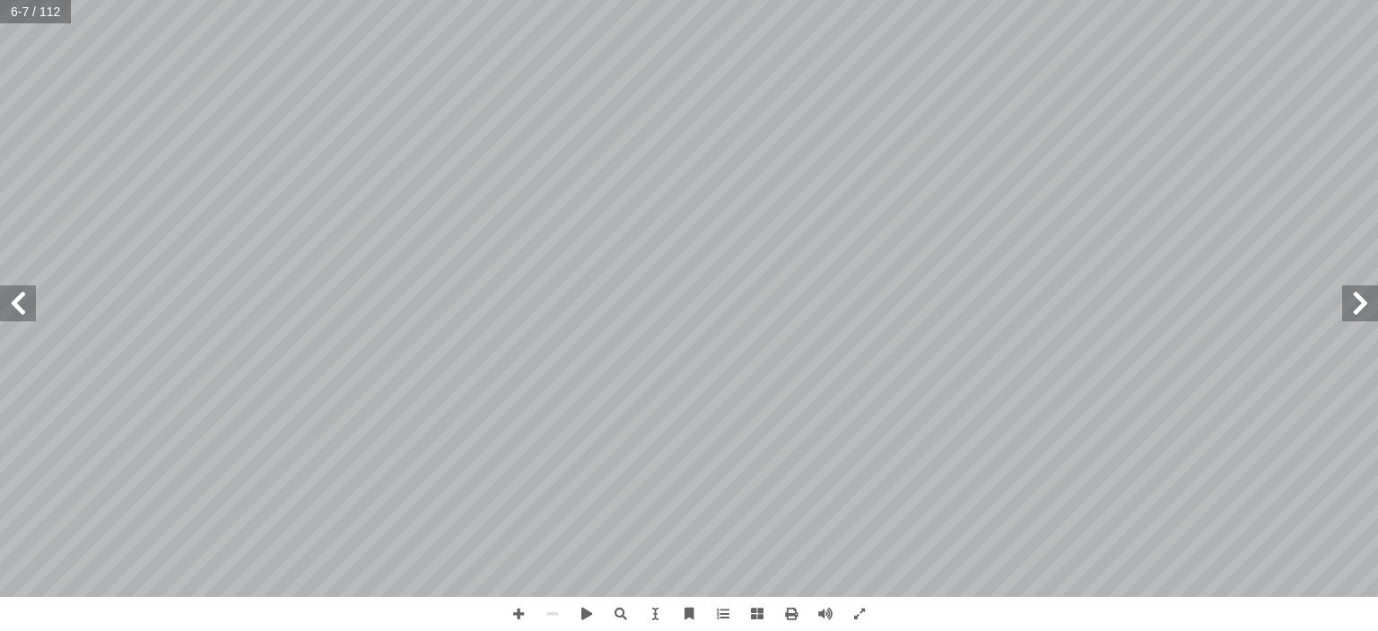
click at [13, 298] on span at bounding box center [18, 303] width 36 height 36
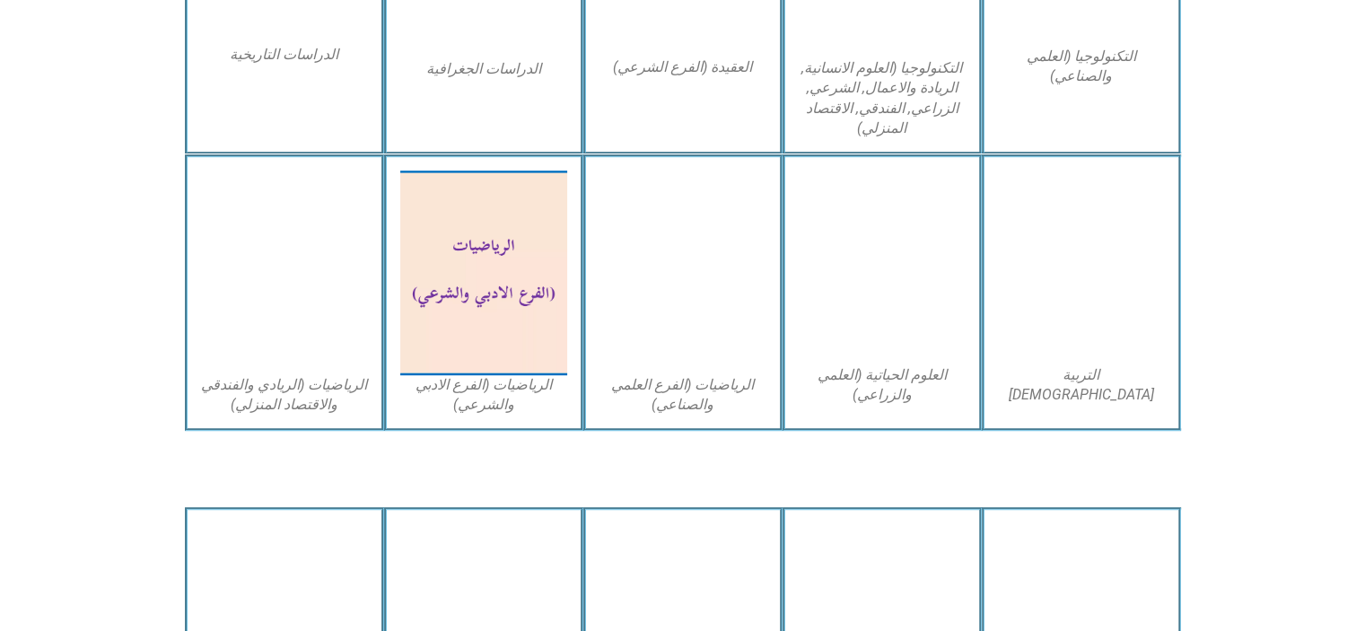
scroll to position [1077, 0]
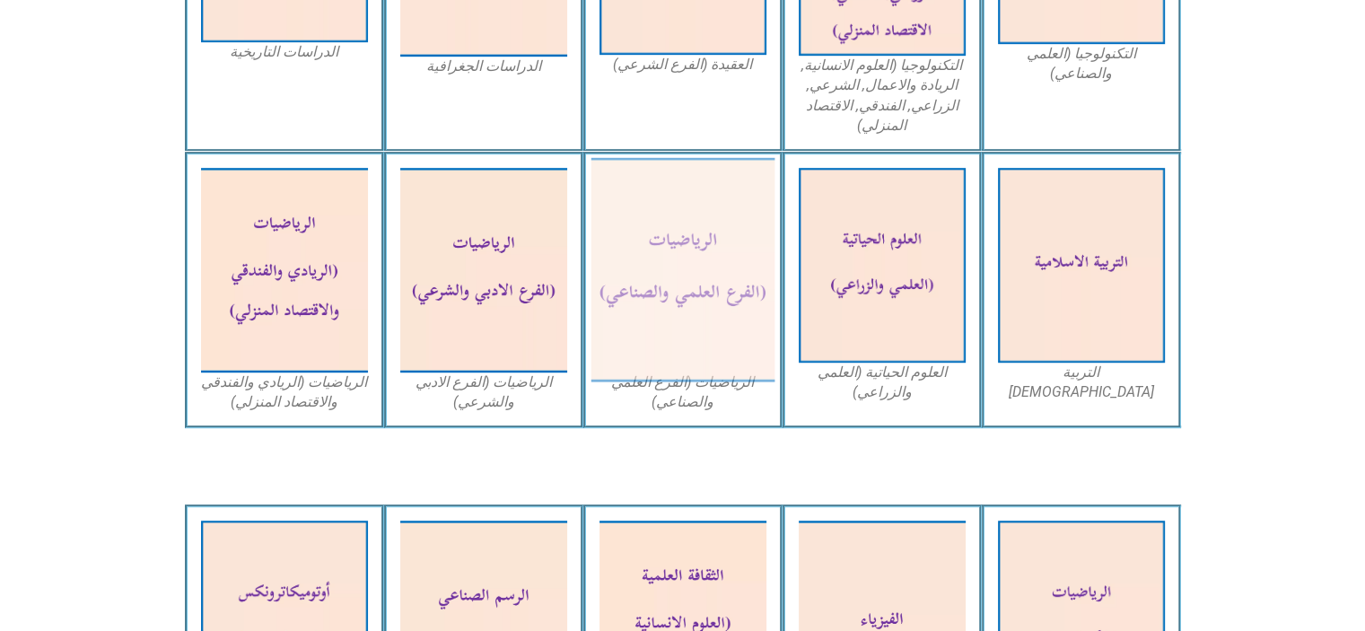
click at [688, 307] on img at bounding box center [682, 270] width 184 height 224
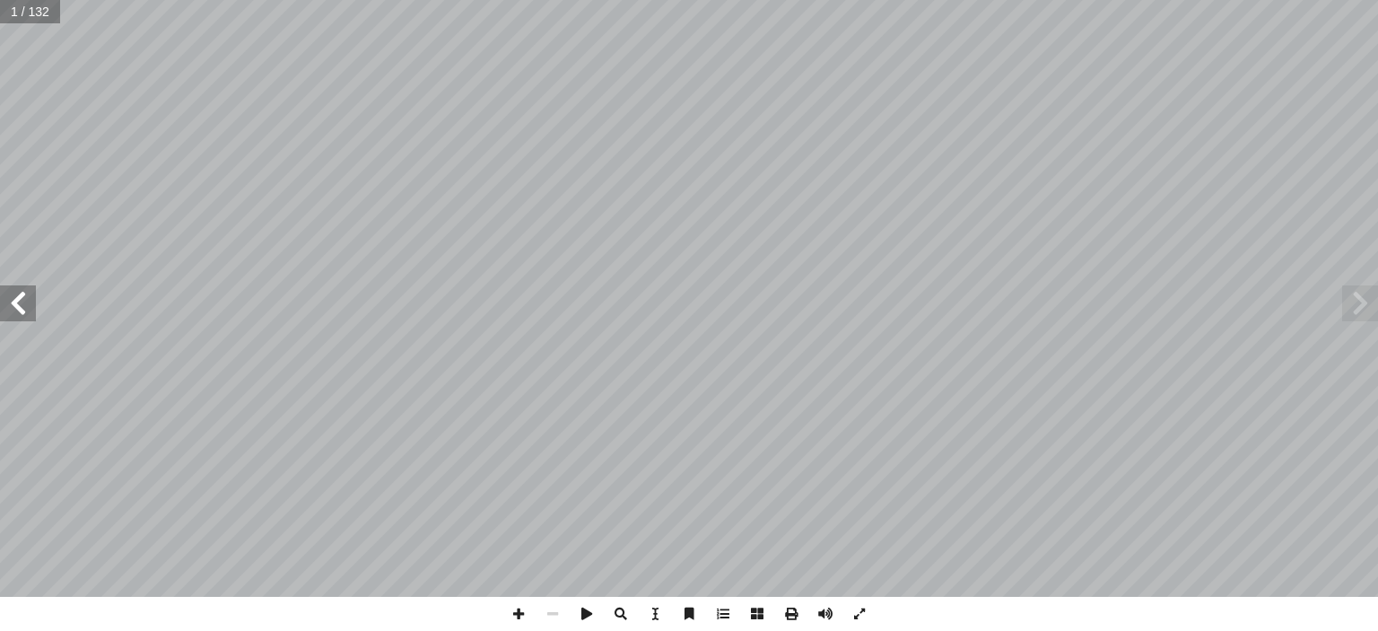
click at [11, 302] on span at bounding box center [18, 303] width 36 height 36
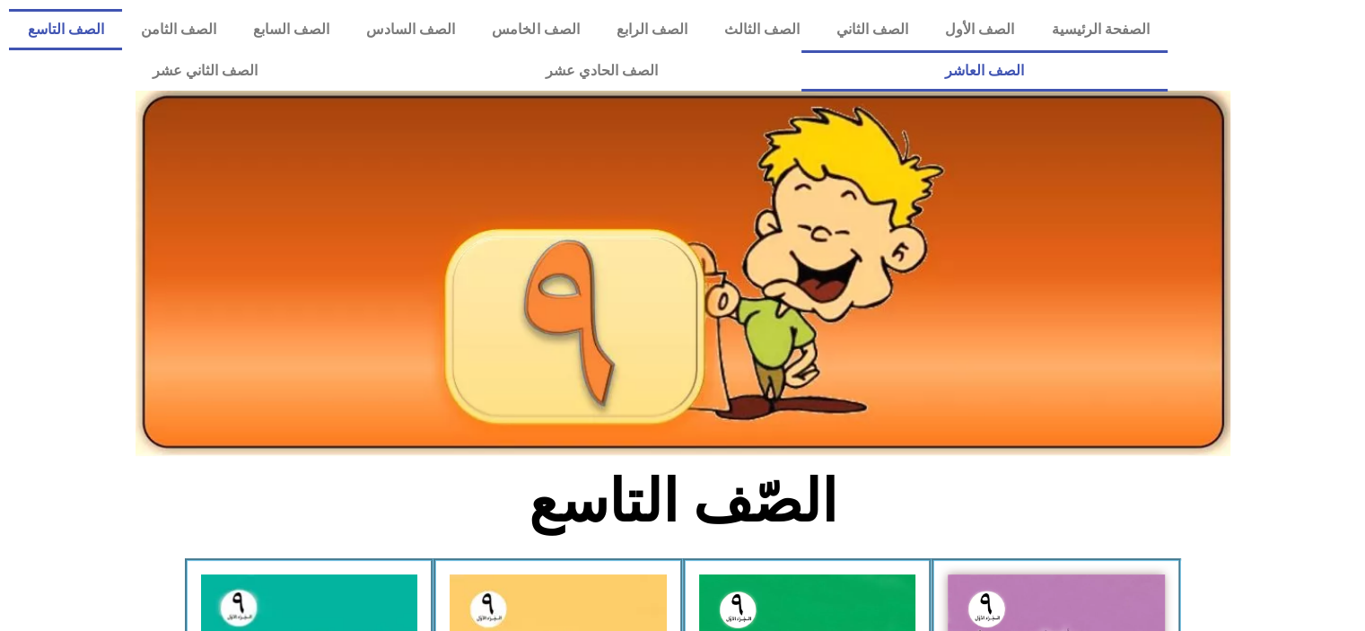
click at [801, 50] on link "الصف العاشر" at bounding box center [984, 70] width 366 height 41
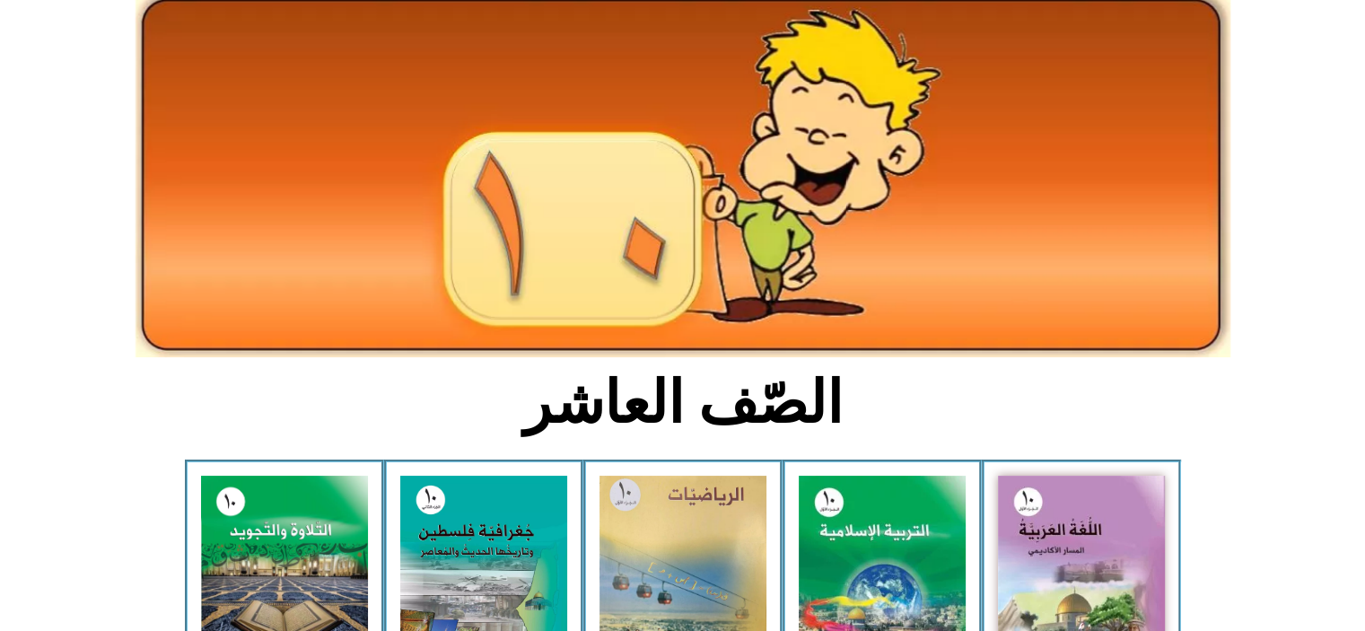
scroll to position [359, 0]
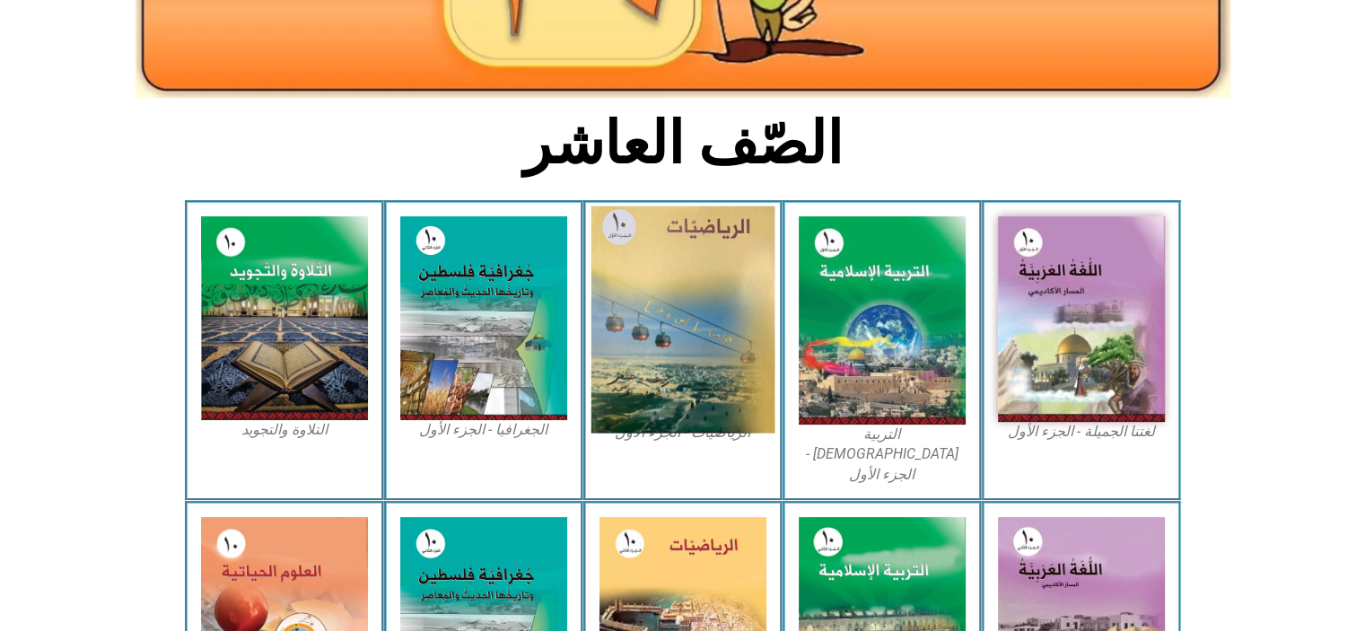
click at [671, 236] on img at bounding box center [682, 319] width 184 height 227
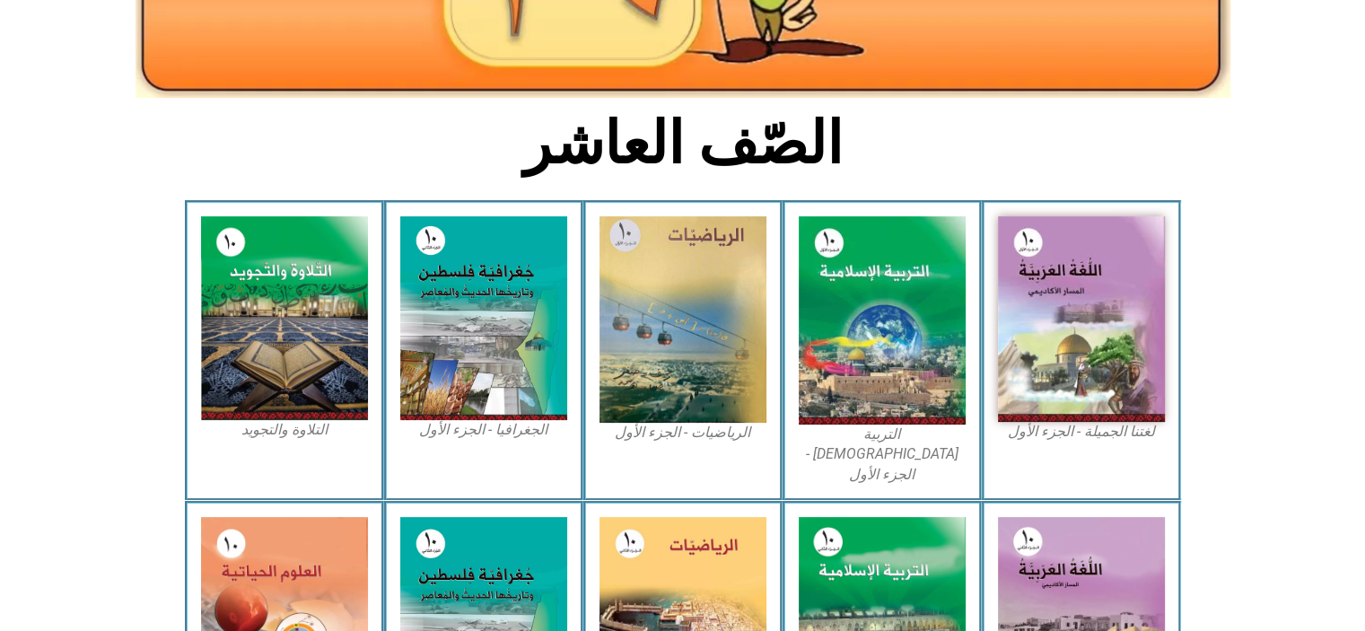
scroll to position [0, 0]
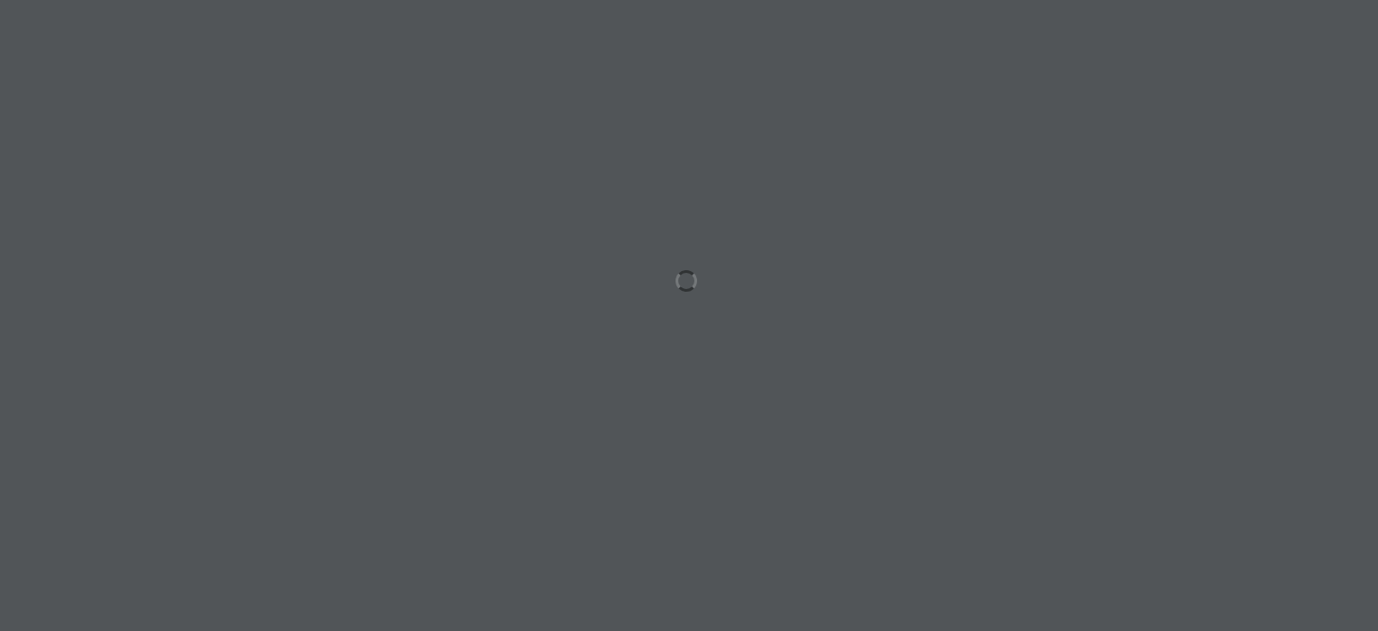
drag, startPoint x: 644, startPoint y: 3, endPoint x: 537, endPoint y: 74, distance: 128.7
click at [537, 74] on div at bounding box center [689, 315] width 1378 height 631
